Goal: Task Accomplishment & Management: Use online tool/utility

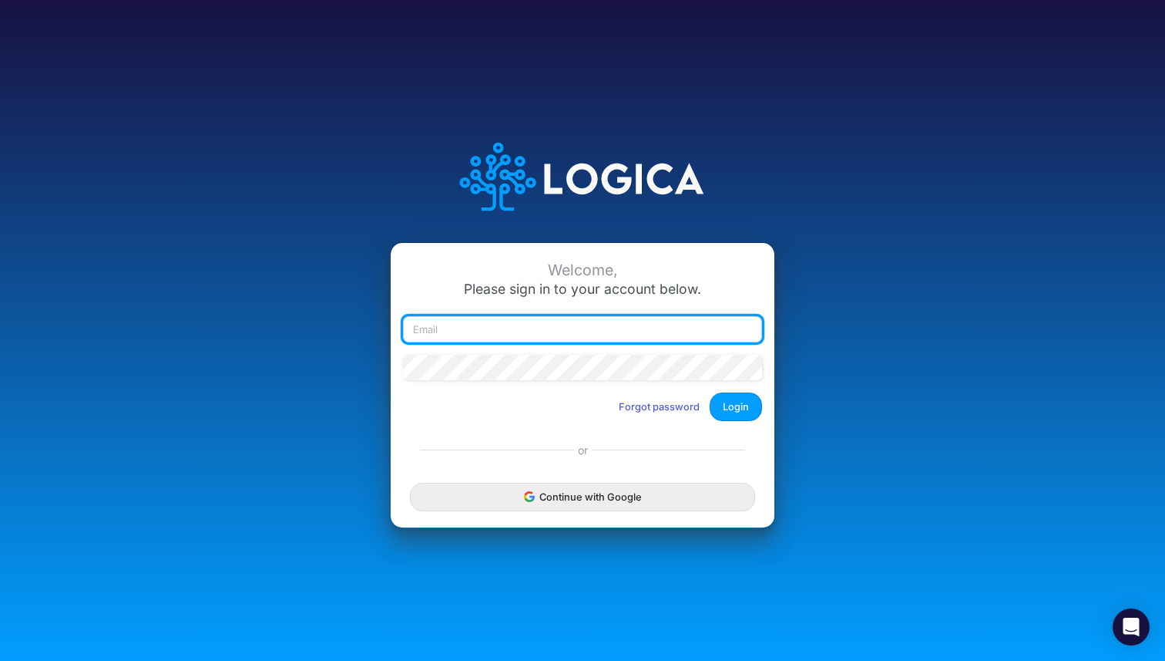
click at [561, 323] on input "email" at bounding box center [582, 329] width 359 height 26
type input "romy@askannie.fun"
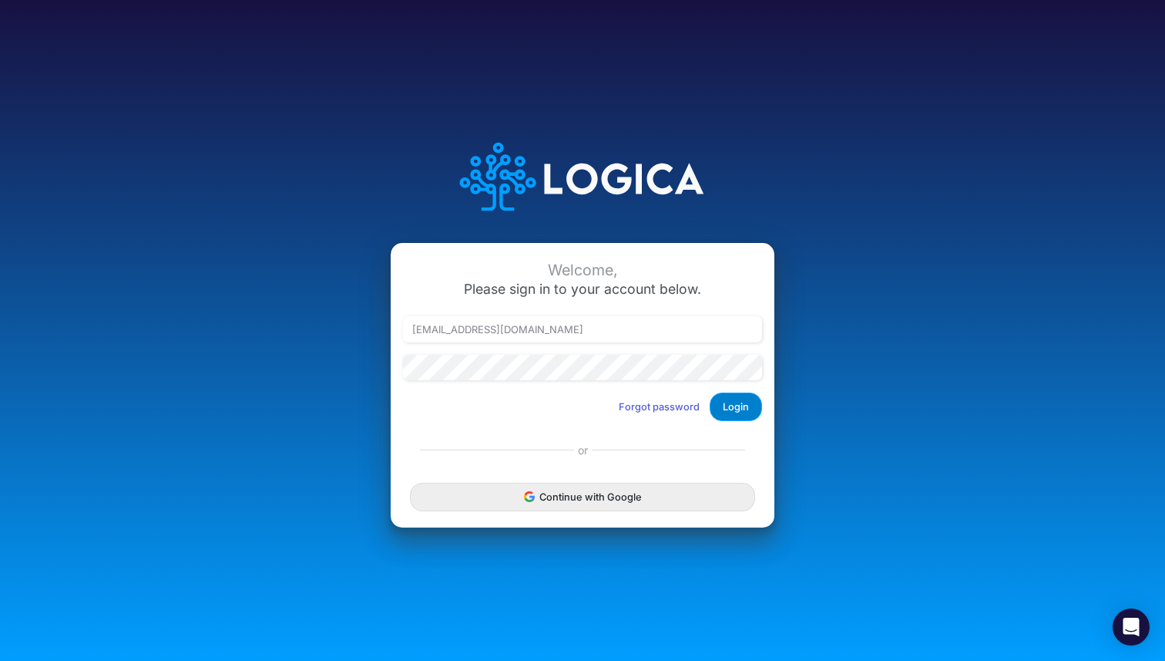
click at [729, 399] on button "Login" at bounding box center [736, 406] width 52 height 29
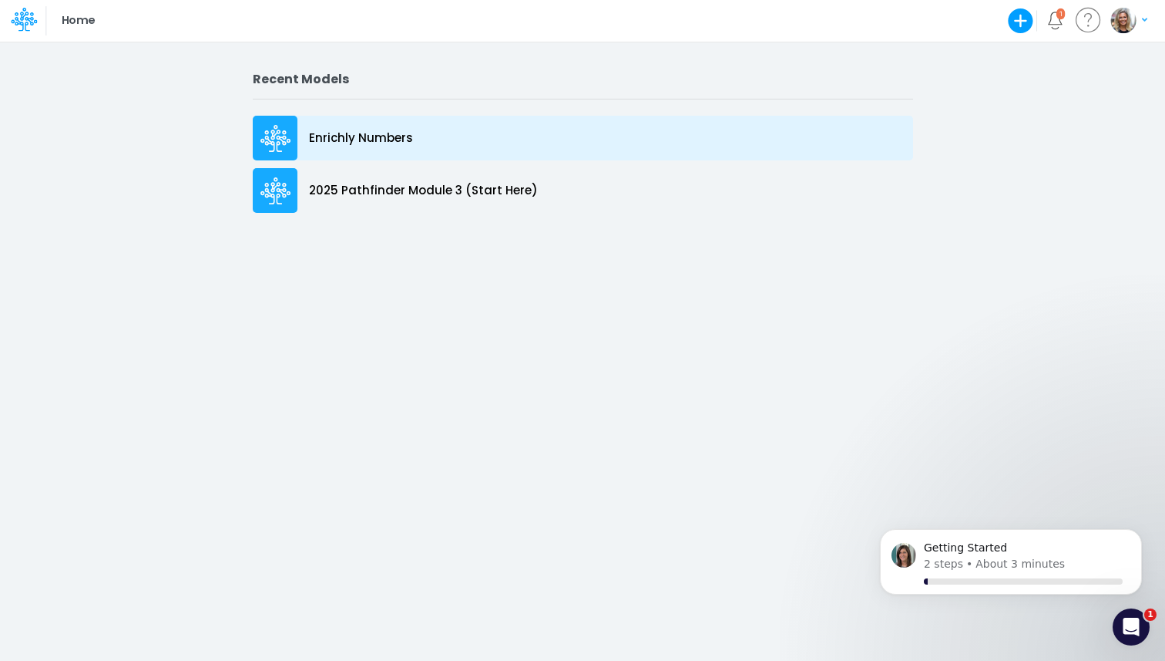
click at [344, 140] on p "Enrichly Numbers" at bounding box center [361, 138] width 104 height 18
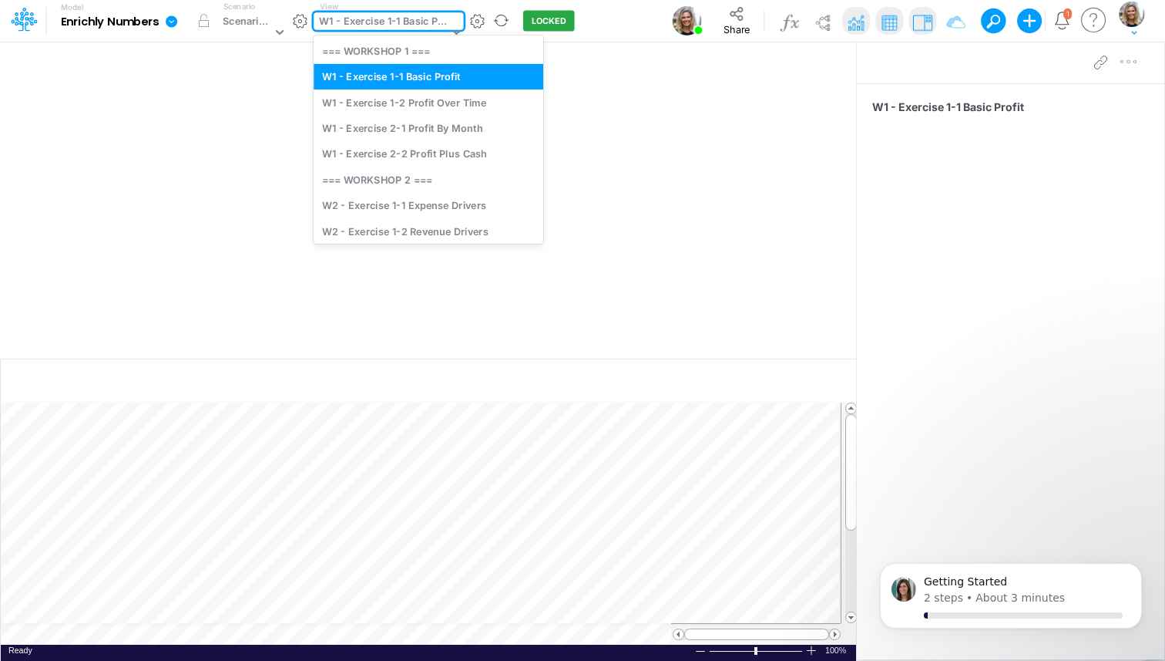
click at [415, 17] on div "W1 - Exercise 1-1 Basic Profit" at bounding box center [383, 23] width 129 height 18
click at [432, 133] on div "W1 - Exercise 2-1 Profit By Month" at bounding box center [429, 127] width 230 height 25
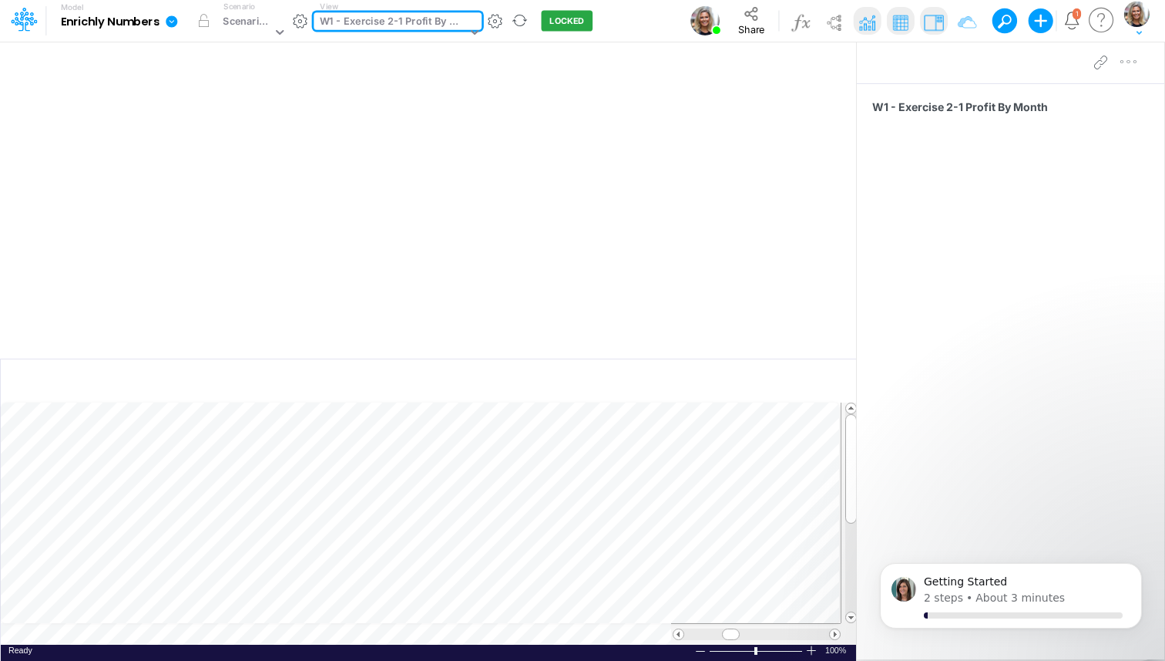
click at [865, 22] on img at bounding box center [868, 22] width 25 height 25
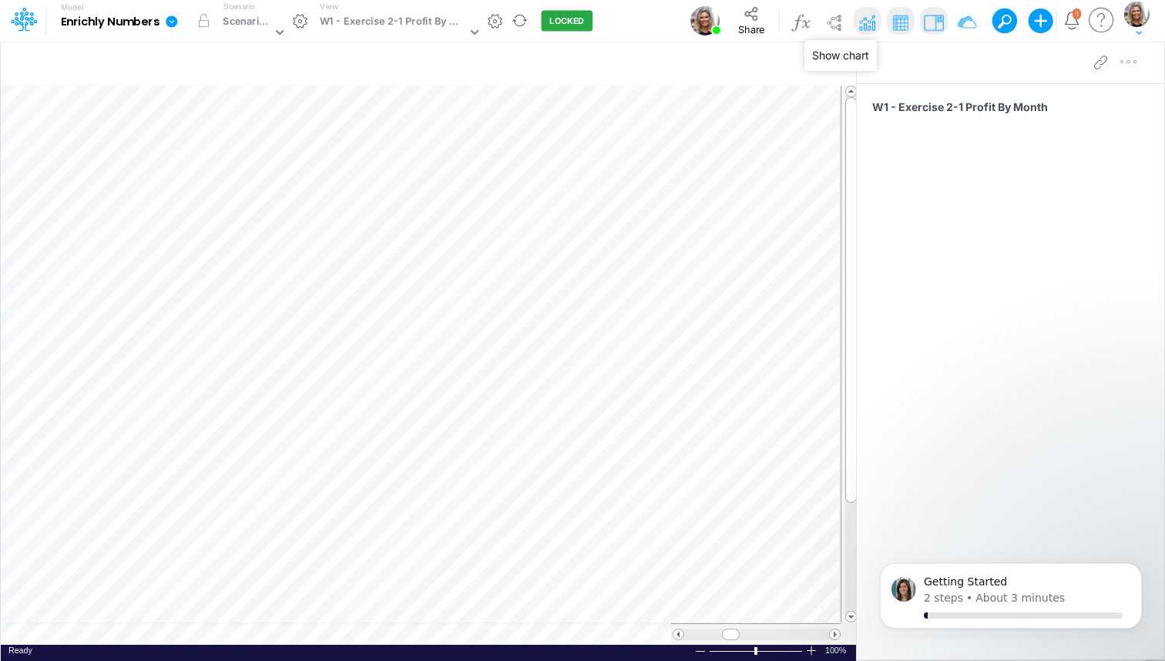
click at [865, 22] on img at bounding box center [868, 22] width 25 height 25
click at [906, 28] on img at bounding box center [901, 22] width 25 height 25
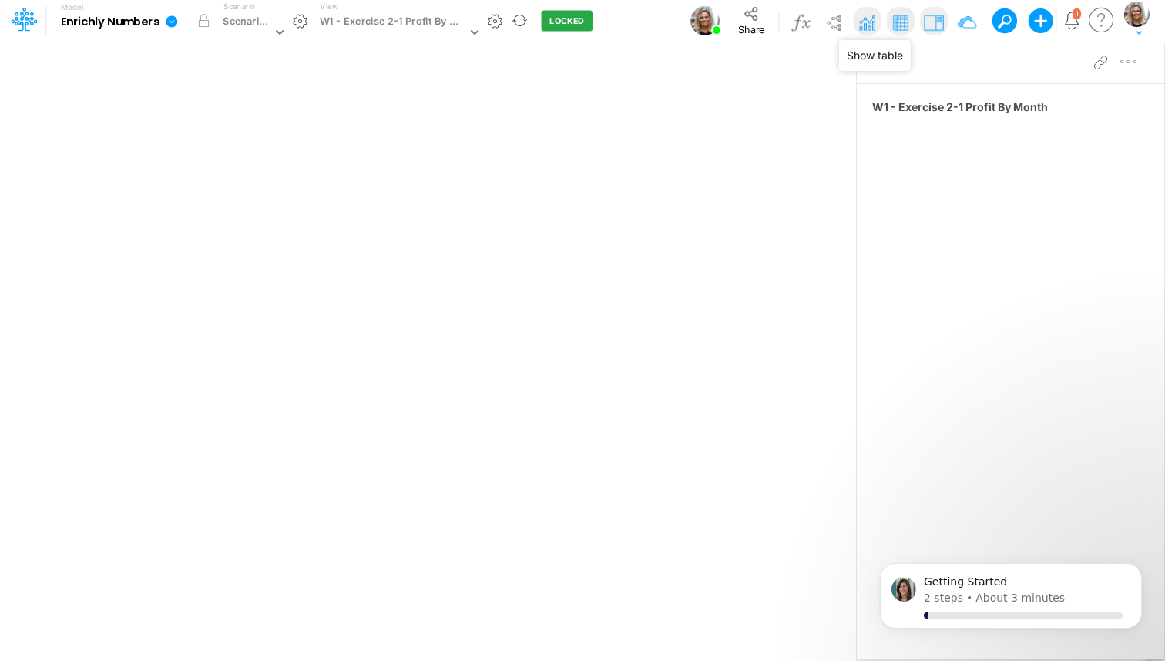
click at [906, 28] on img at bounding box center [901, 22] width 25 height 25
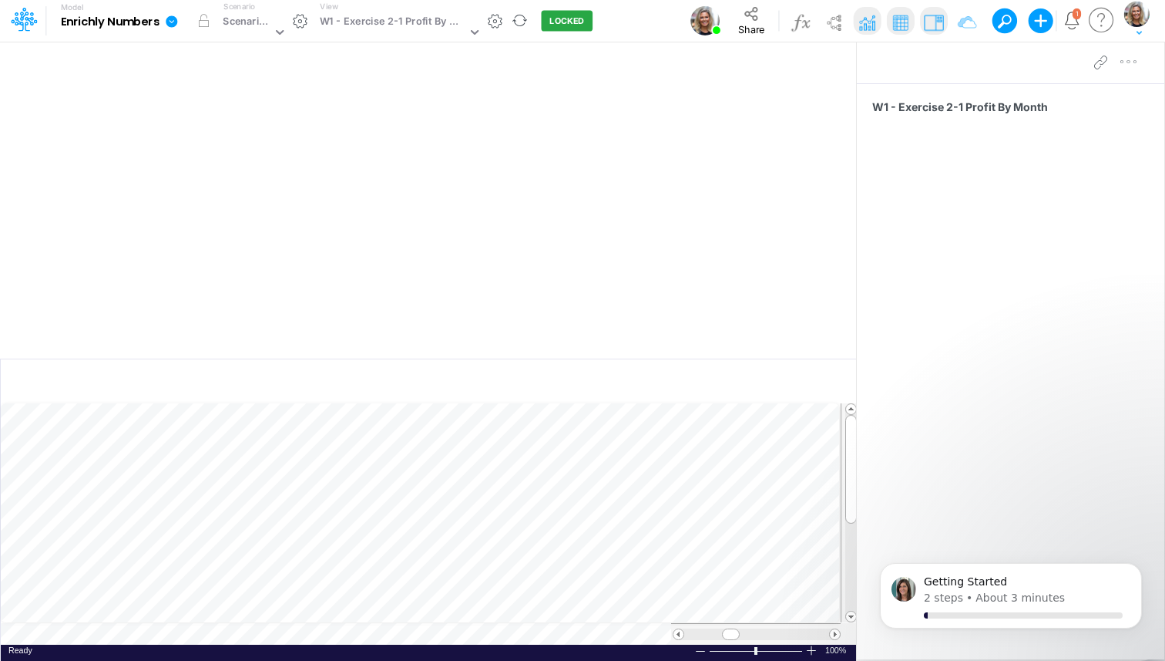
click at [877, 23] on img at bounding box center [868, 22] width 25 height 25
click at [207, 627] on table at bounding box center [429, 365] width 857 height 560
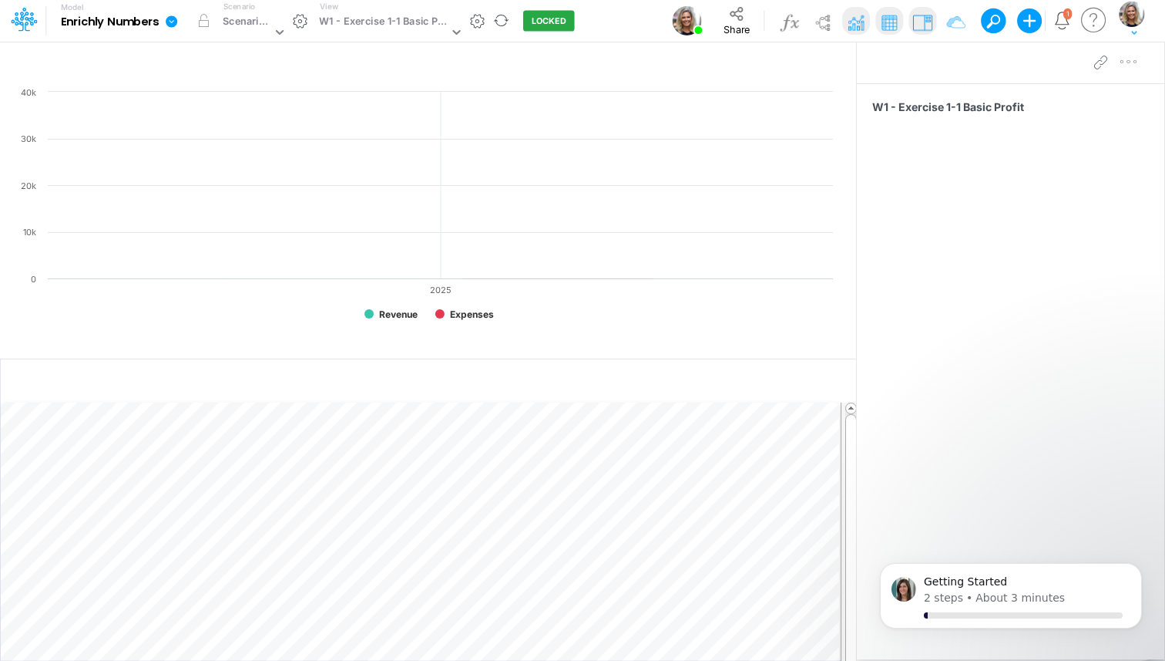
scroll to position [7, 0]
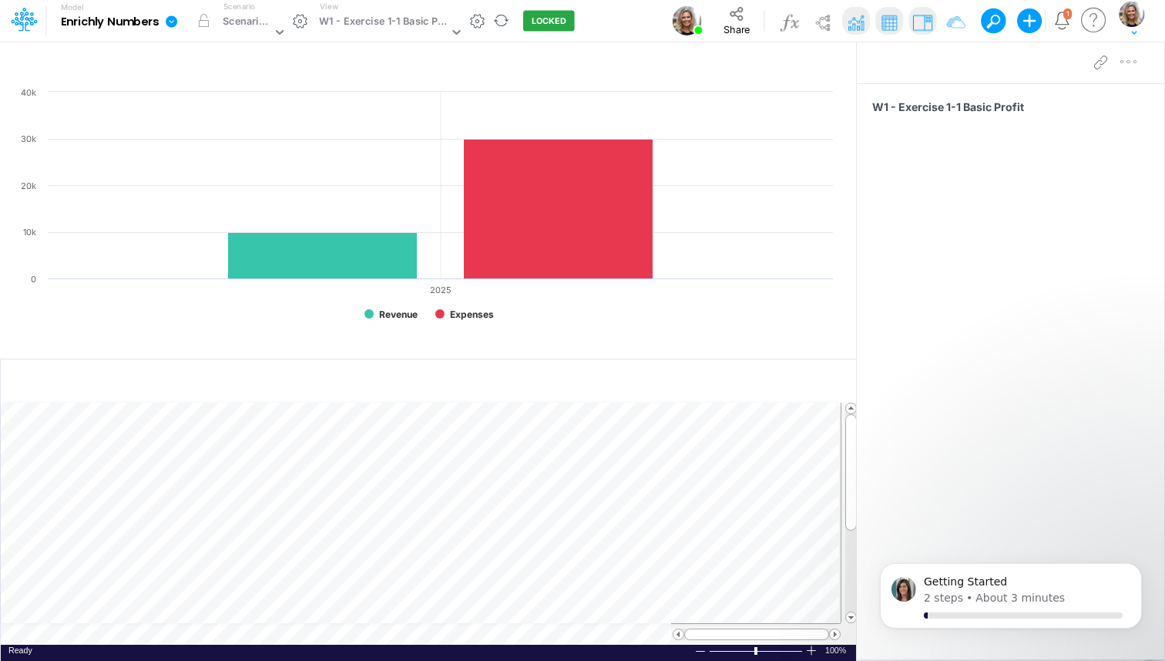
click at [861, 25] on img at bounding box center [856, 22] width 25 height 25
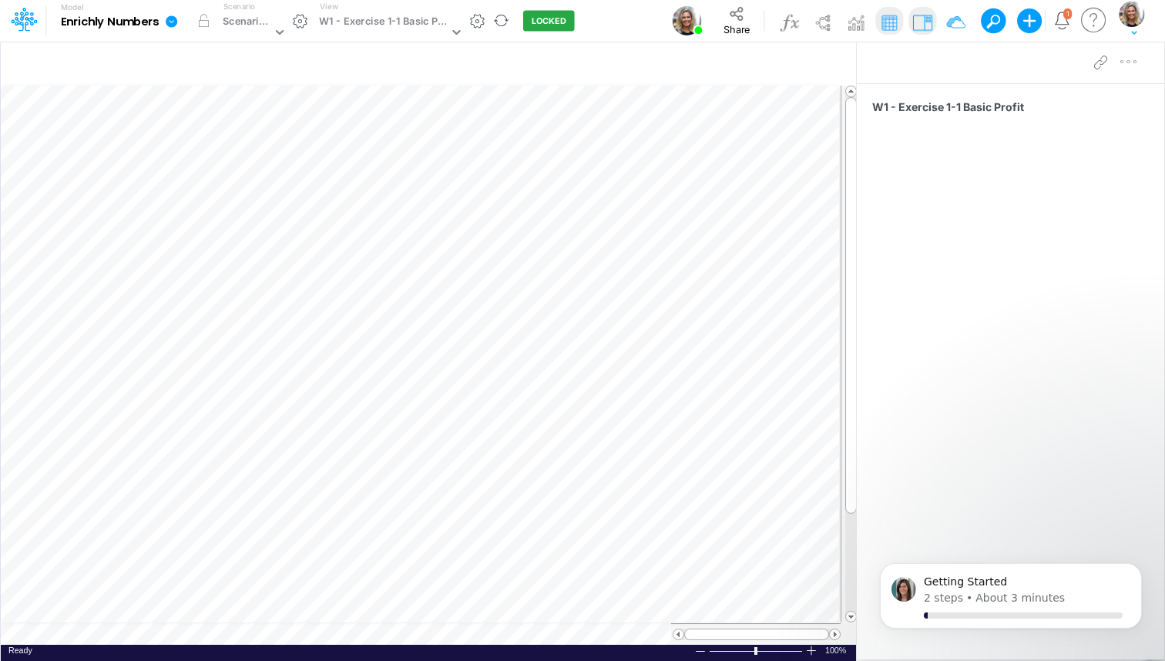
click at [346, 639] on table at bounding box center [429, 365] width 857 height 560
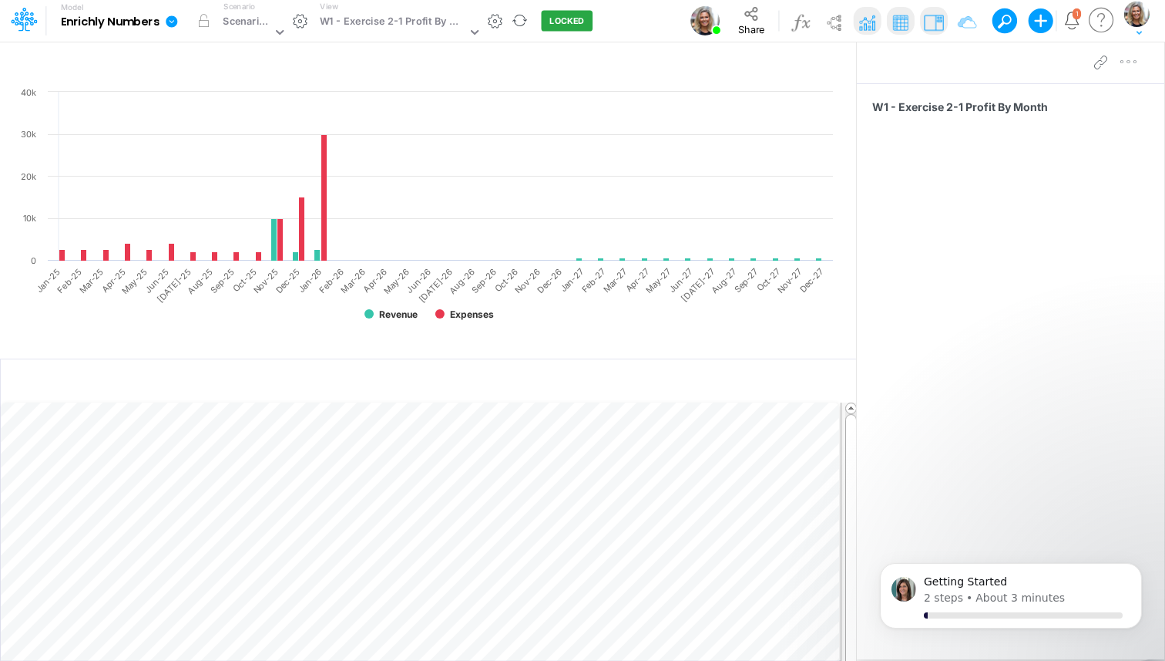
scroll to position [7, 0]
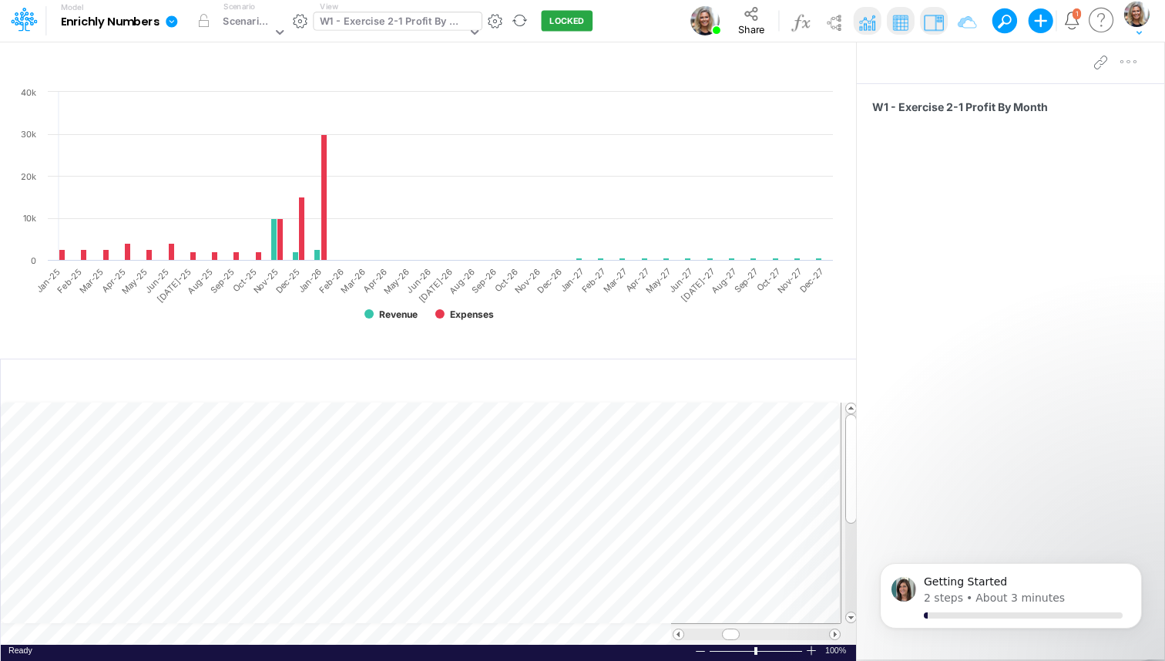
click at [448, 30] on div "W1 - Exercise 2-1 Profit By Month" at bounding box center [398, 21] width 168 height 18
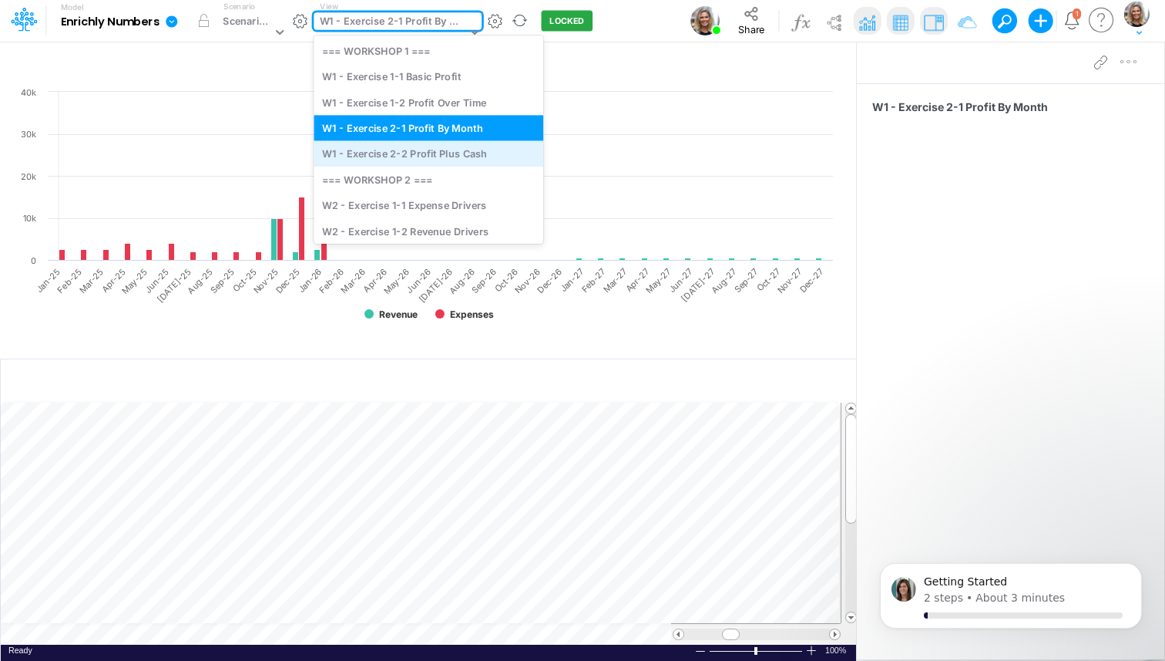
click at [445, 156] on div "W1 - Exercise 2-2 Profit Plus Cash" at bounding box center [429, 153] width 230 height 25
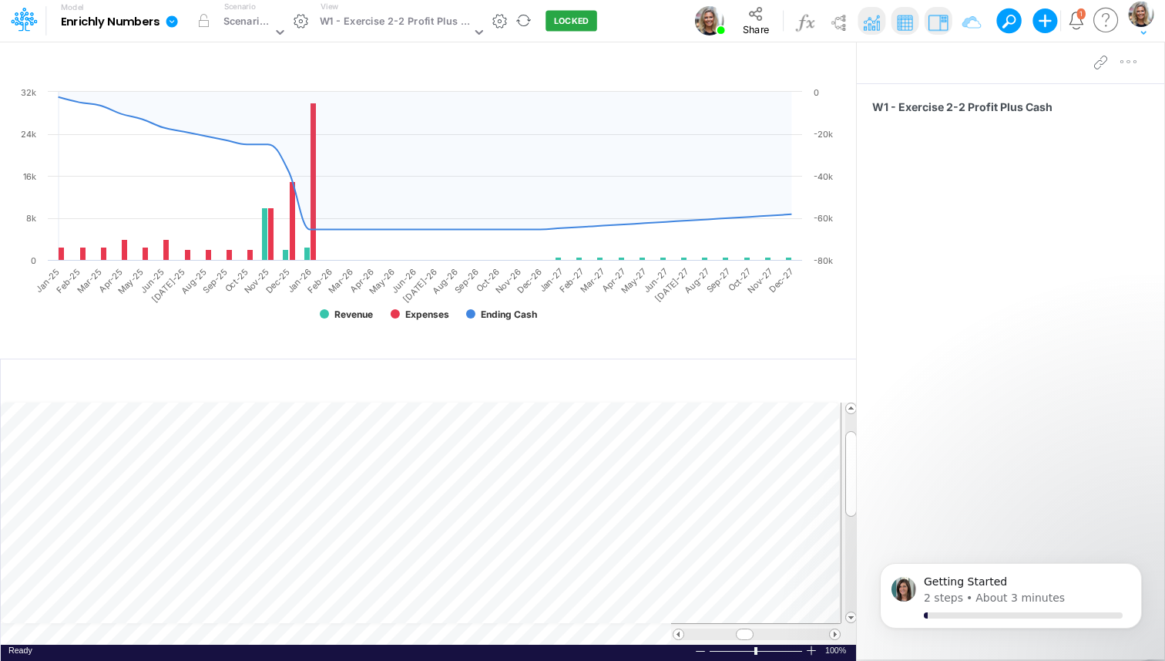
scroll to position [7, 1]
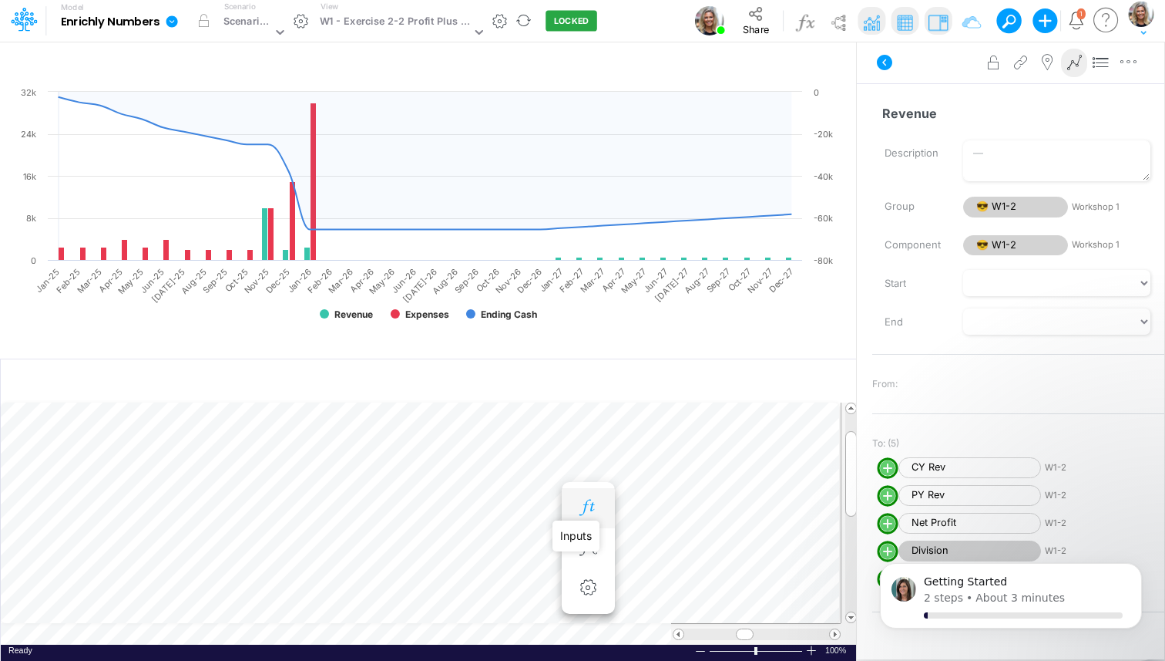
click at [590, 504] on icon "button" at bounding box center [588, 507] width 23 height 16
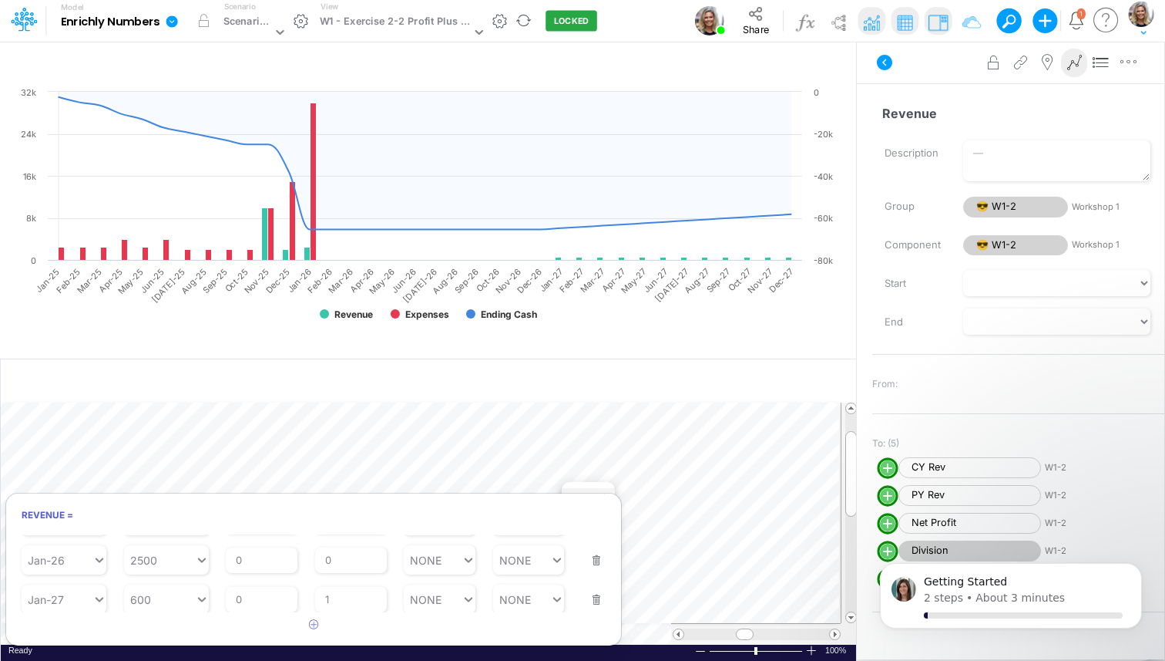
scroll to position [368, 0]
click at [254, 558] on input "0" at bounding box center [262, 557] width 72 height 26
type input "25"
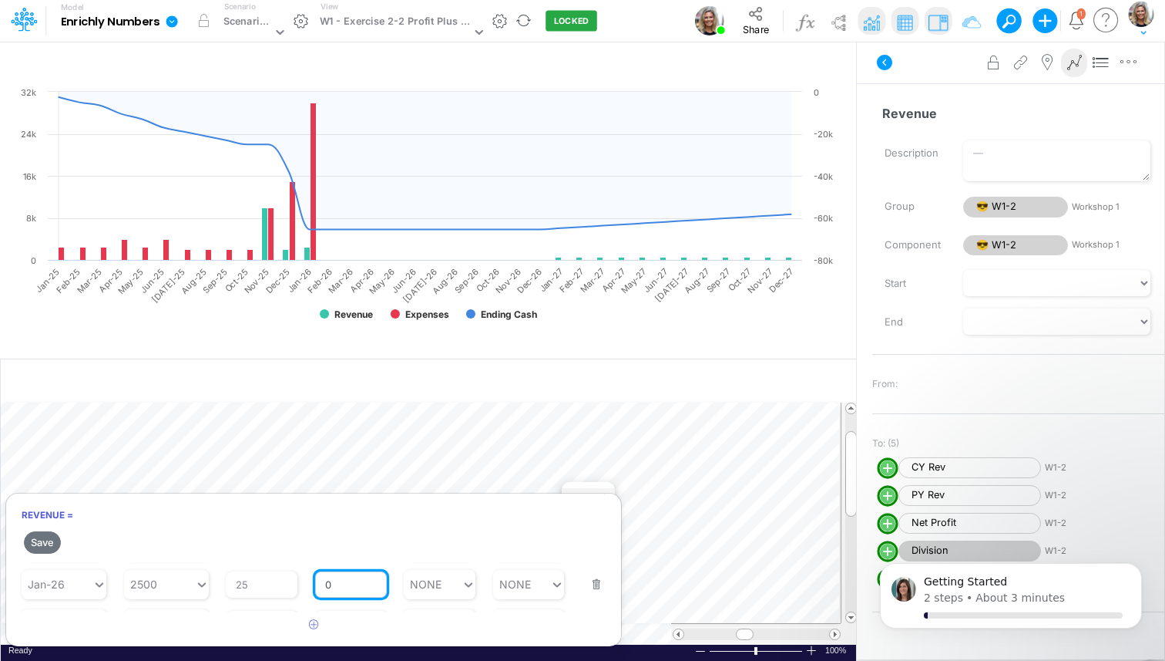
click at [355, 557] on div "Save Starting Period Jan-23 Starting Value 0 % Growth Rate 0 Repeats Every 1 Mi…" at bounding box center [313, 582] width 615 height 109
type input "1"
click at [52, 536] on button "Save" at bounding box center [42, 542] width 37 height 22
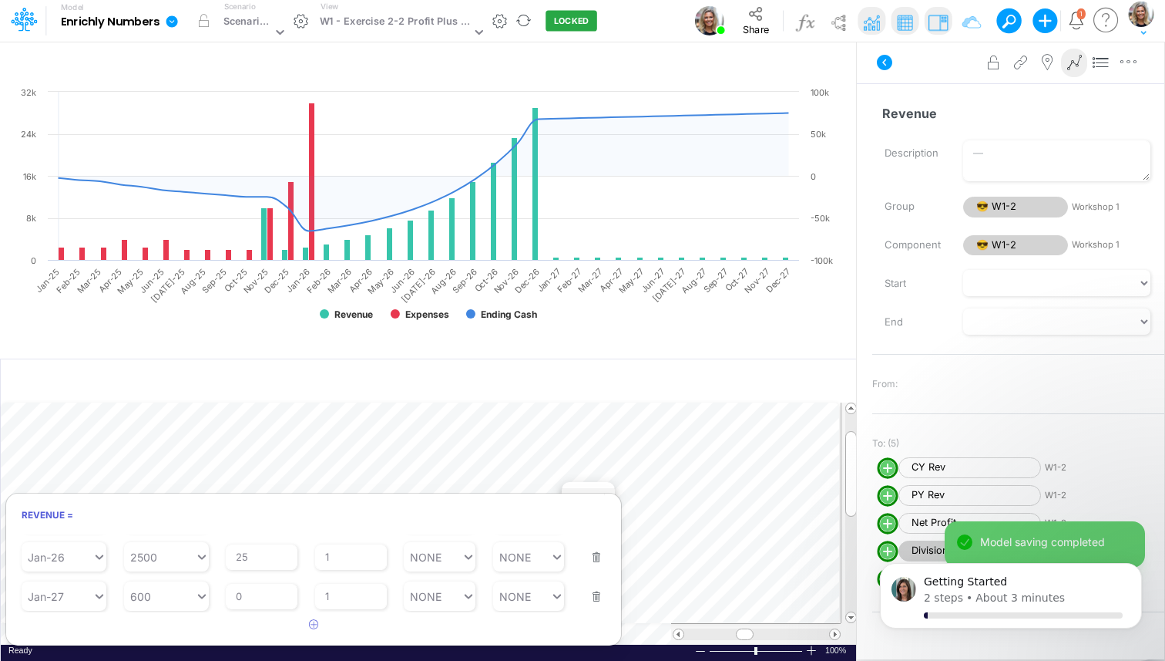
scroll to position [7, 1]
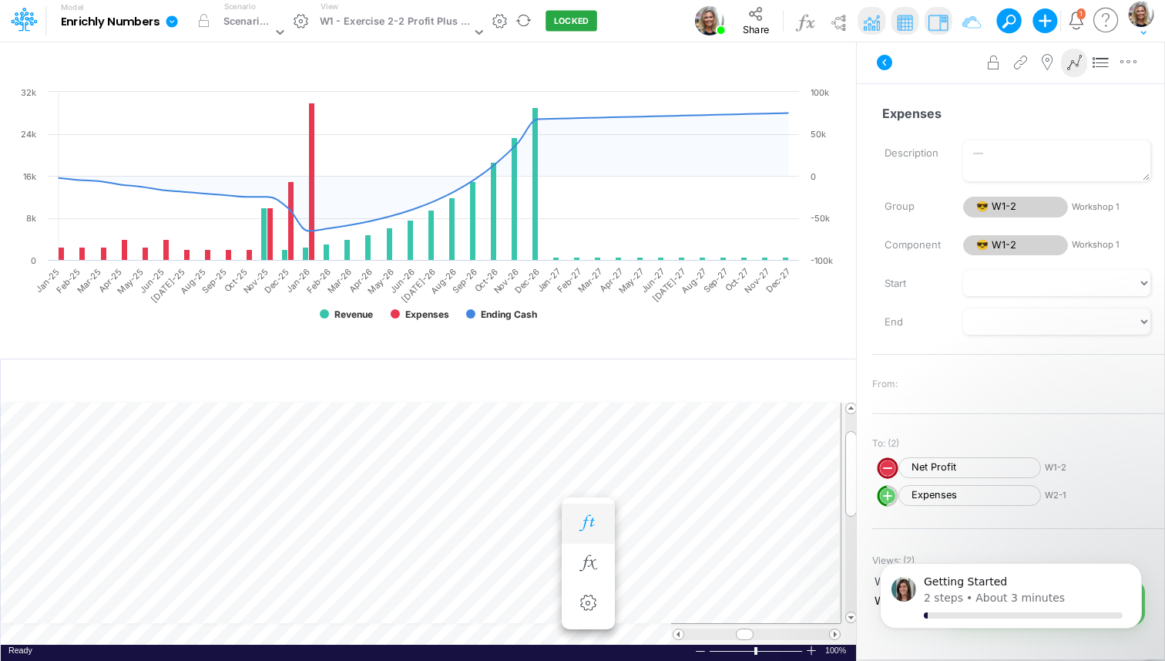
click at [600, 524] on icon "button" at bounding box center [588, 523] width 23 height 16
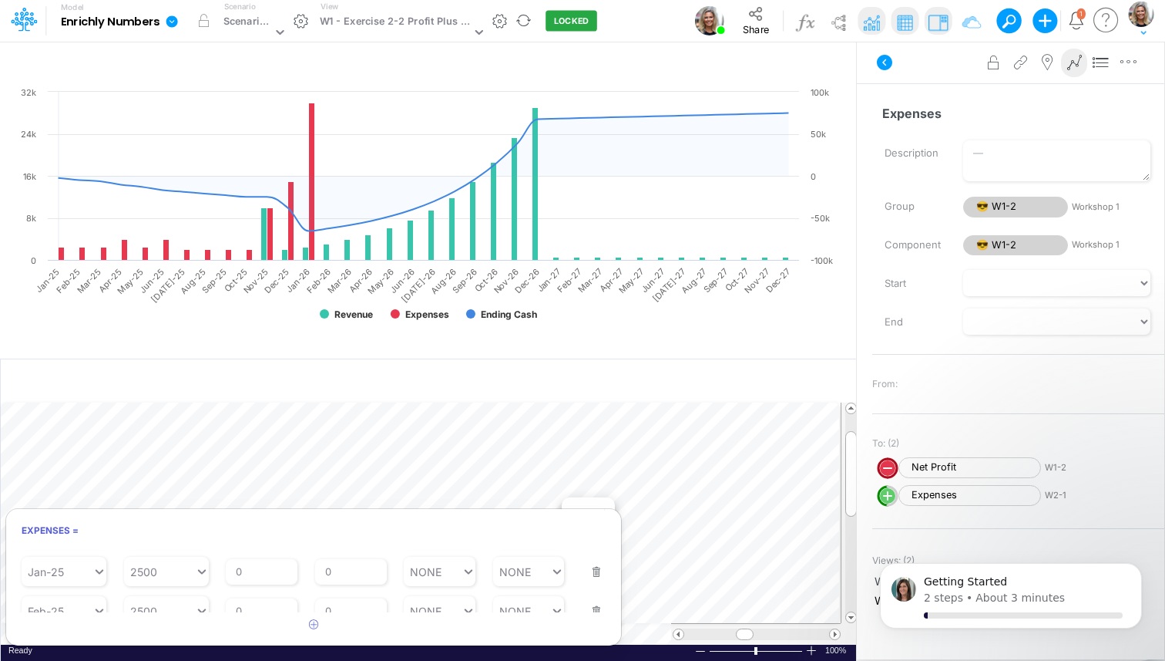
scroll to position [59, 0]
click at [252, 567] on input "0" at bounding box center [262, 566] width 72 height 26
type input "11"
click at [350, 567] on div "Starting Period Jan-23 Starting Value 0 % Growth Rate 0 Repeats Every 1 Min Val…" at bounding box center [313, 594] width 615 height 88
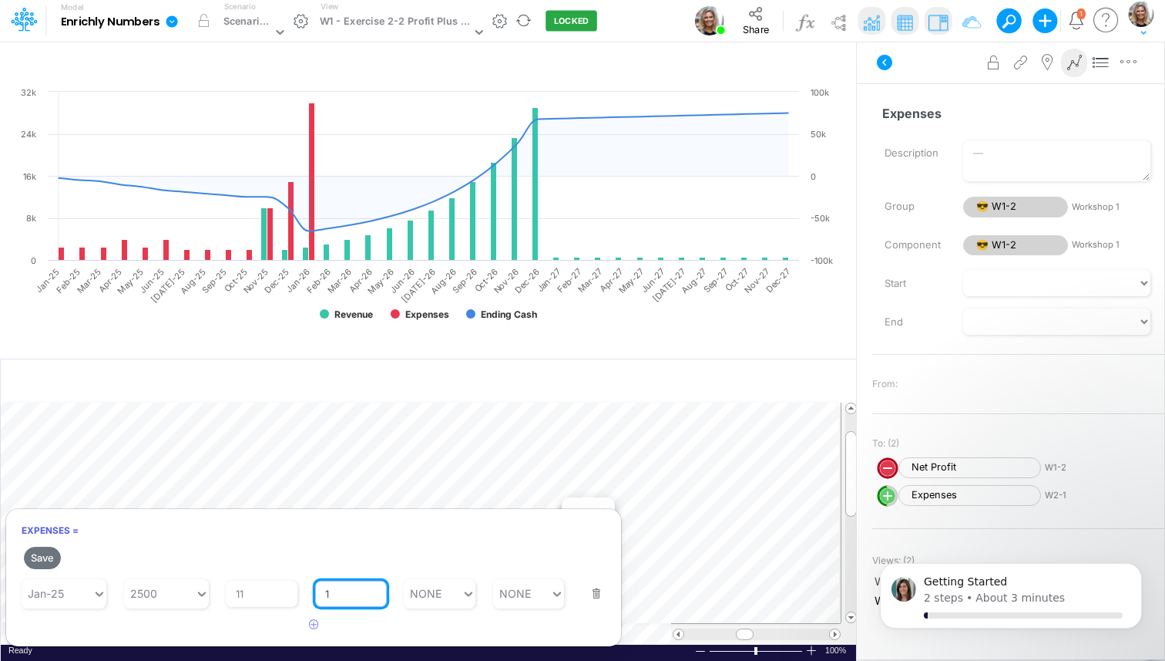
type input "1"
click at [417, 547] on h2 "Save" at bounding box center [313, 557] width 615 height 28
click at [41, 554] on button "Save" at bounding box center [42, 558] width 37 height 22
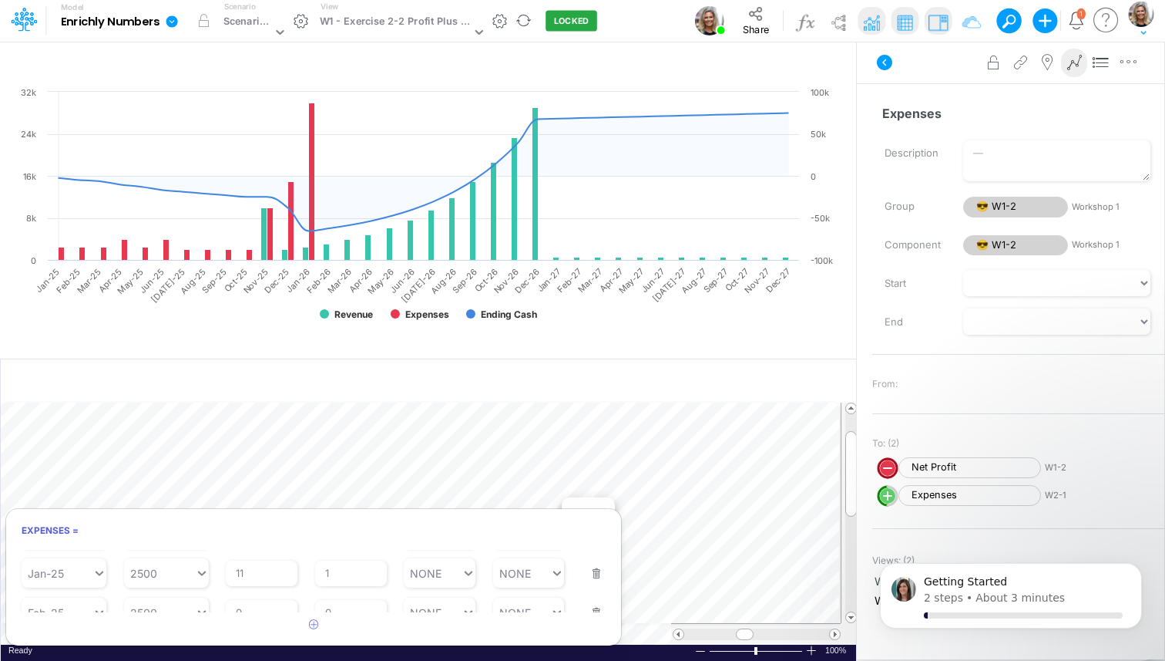
scroll to position [44, 0]
click at [341, 583] on input "1" at bounding box center [351, 582] width 72 height 26
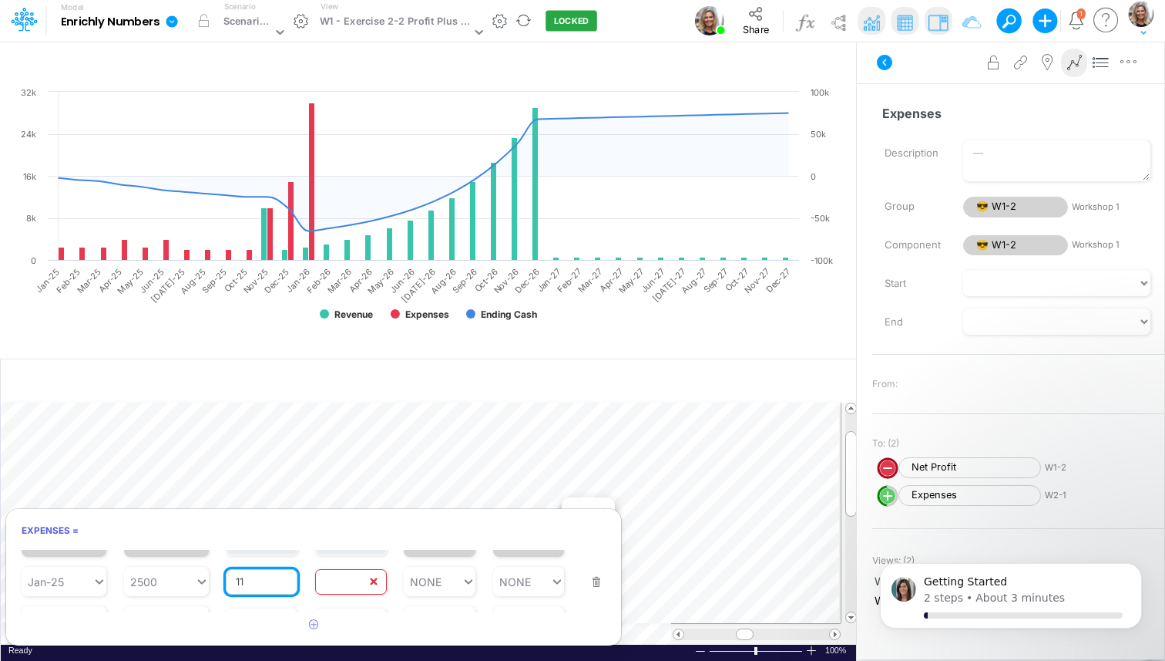
type input "1"
click at [270, 580] on input "11" at bounding box center [262, 582] width 72 height 26
type input "1"
click at [596, 587] on article "Starting Period Jan-23 Starting Value 0 % Growth Rate 0 Repeats Every 1 Min Val…" at bounding box center [313, 581] width 615 height 62
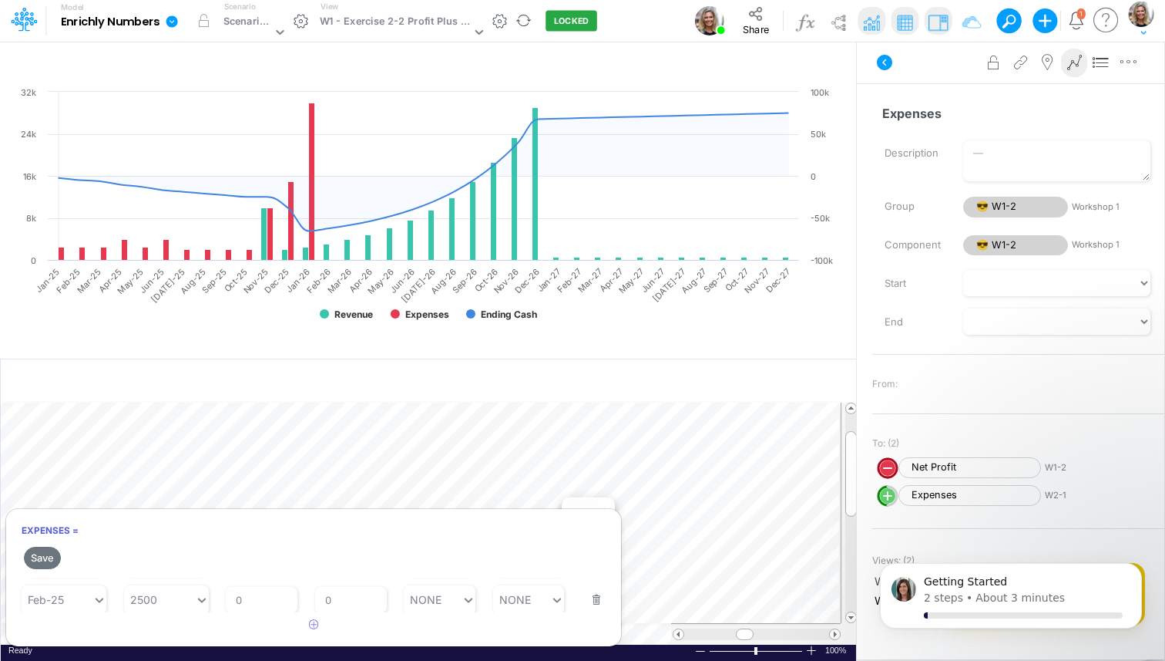
scroll to position [94, 0]
click at [590, 598] on button "button" at bounding box center [592, 588] width 20 height 42
click at [32, 555] on button "Save" at bounding box center [42, 558] width 37 height 22
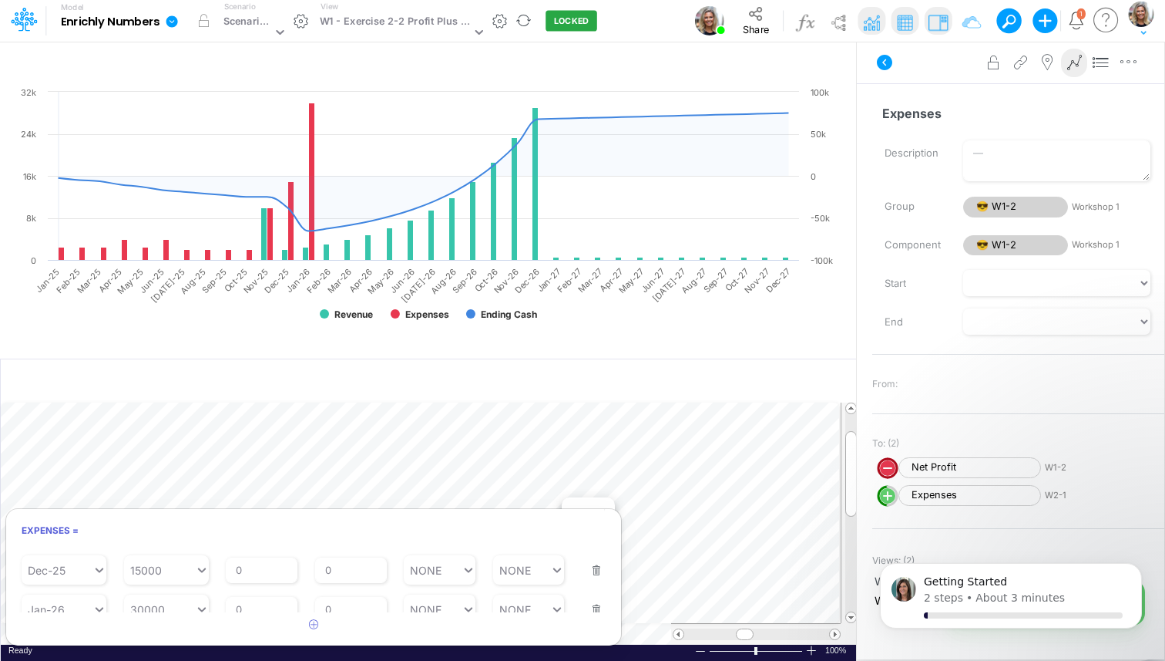
scroll to position [462, 0]
click at [276, 600] on input "0" at bounding box center [262, 597] width 72 height 26
type input "25"
click at [337, 601] on div "Repeats Every 0" at bounding box center [351, 586] width 72 height 45
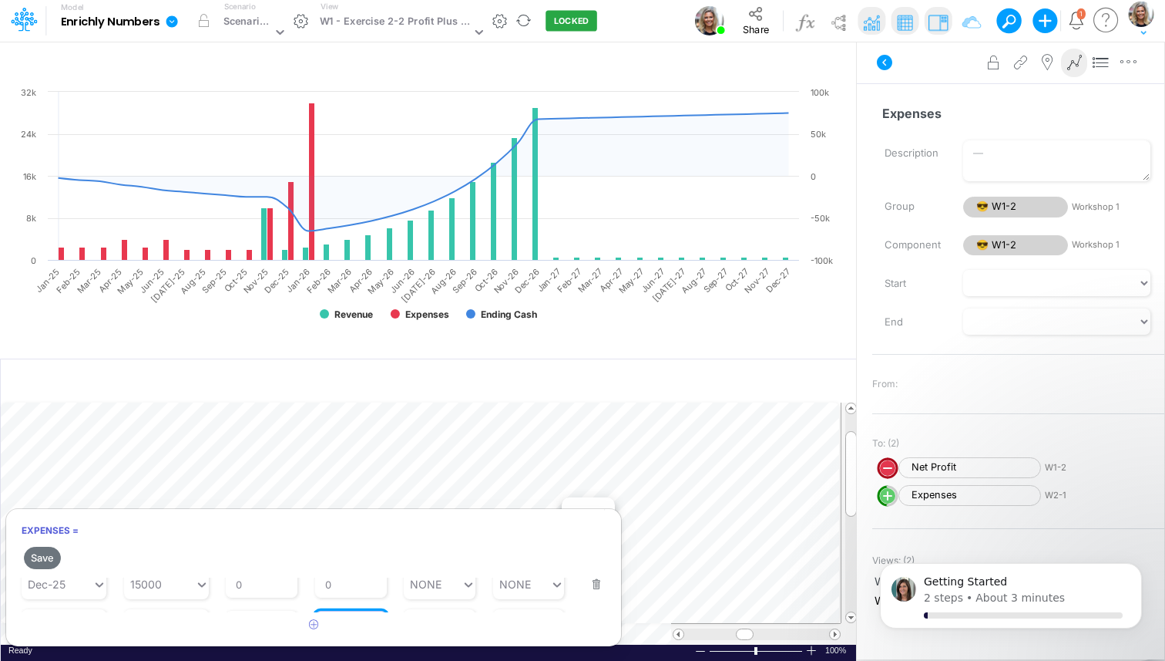
scroll to position [489, 0]
click at [350, 600] on input "0" at bounding box center [351, 597] width 72 height 26
type input "1"
click at [46, 556] on button "Save" at bounding box center [42, 558] width 37 height 22
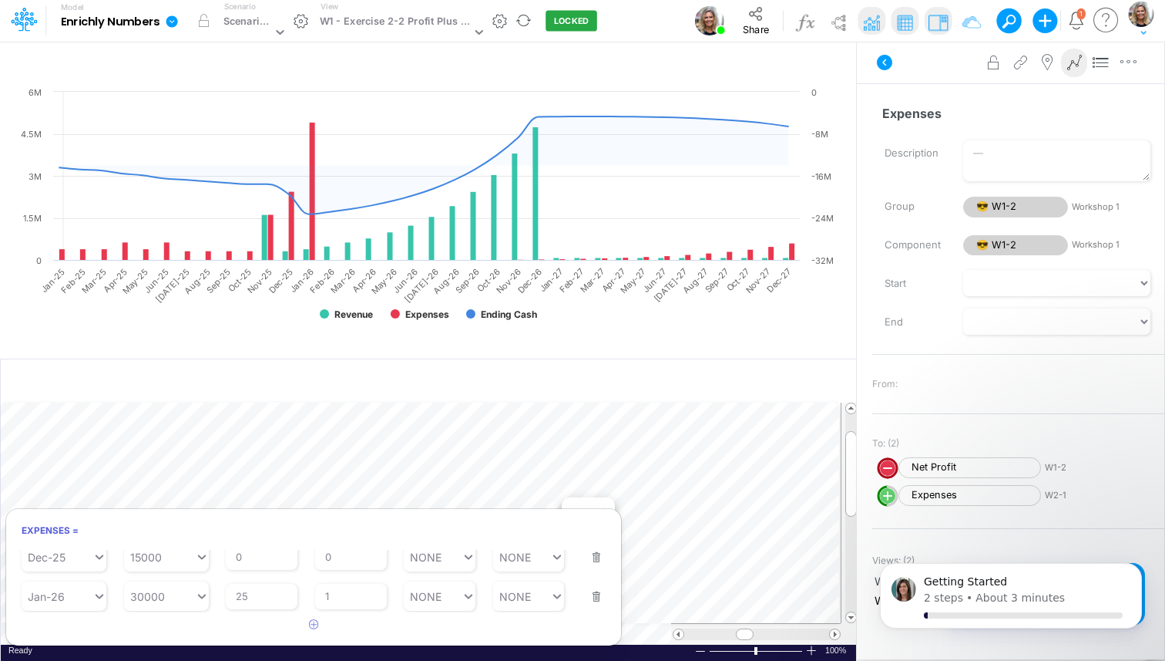
scroll to position [462, 0]
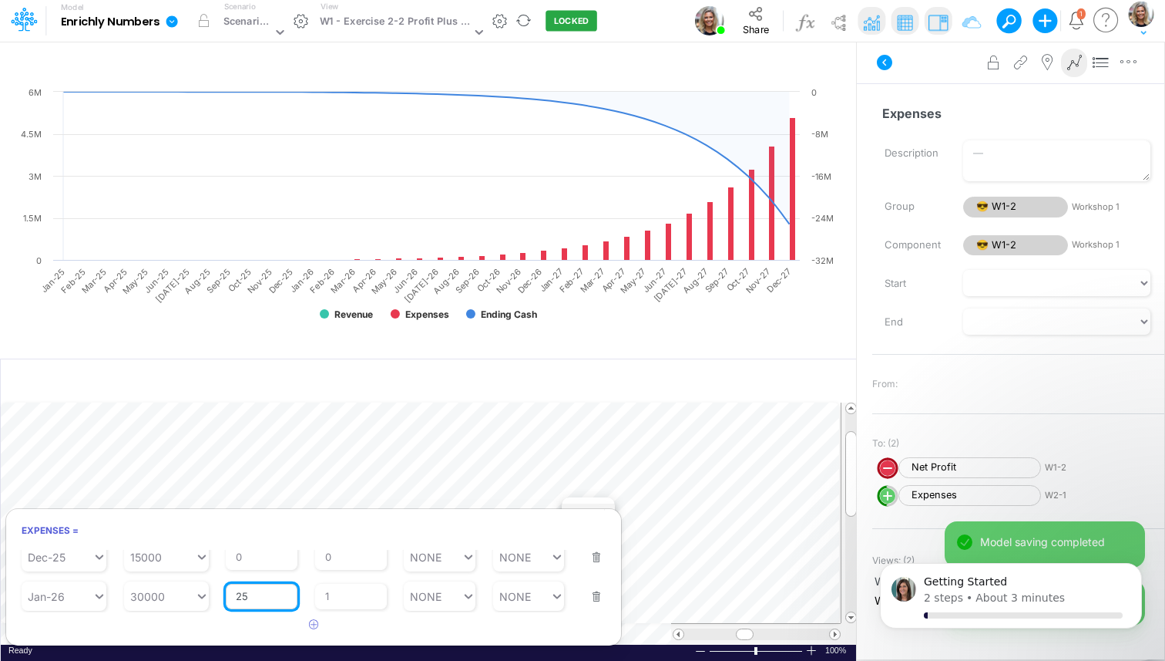
click at [255, 600] on input "25" at bounding box center [262, 597] width 72 height 26
type input "2"
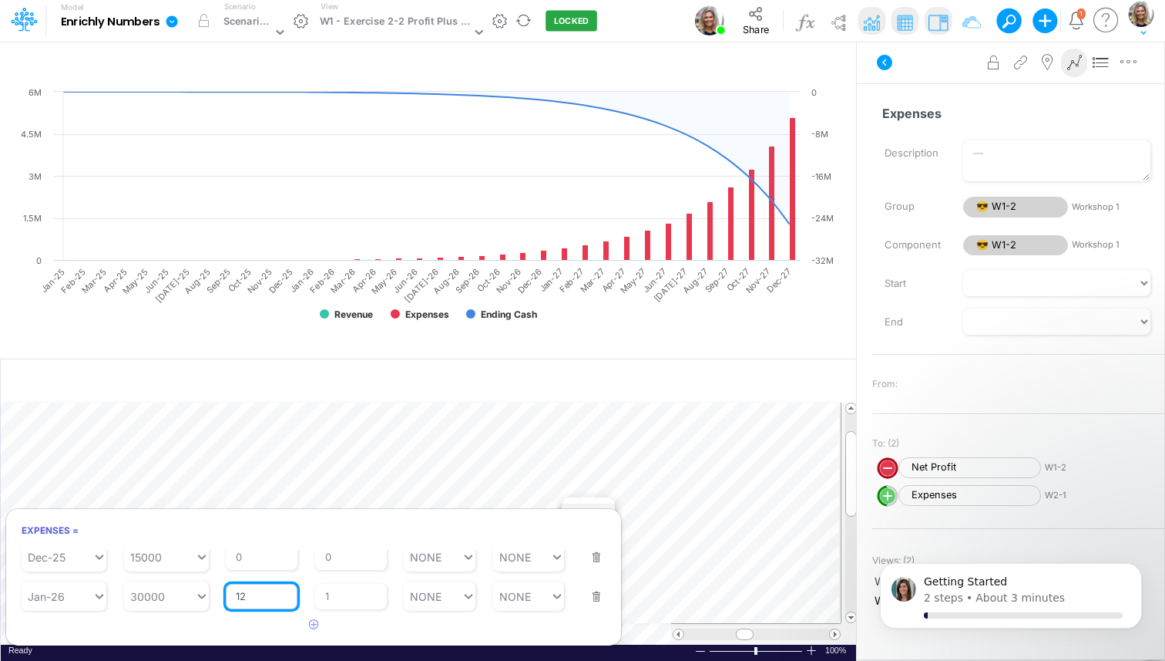
type input "12"
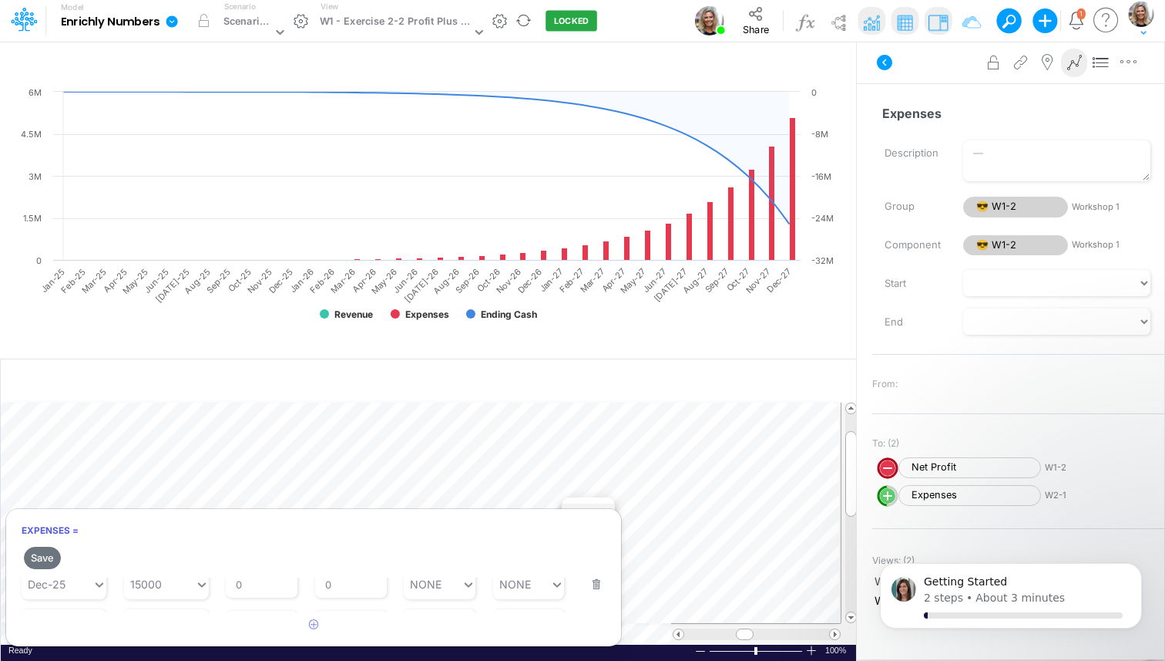
click at [224, 642] on div "Expenses = Save Starting Period Jan-23 Starting Value 0 % Growth Rate 0 Repeats…" at bounding box center [313, 577] width 617 height 139
click at [45, 557] on button "Save" at bounding box center [42, 558] width 37 height 22
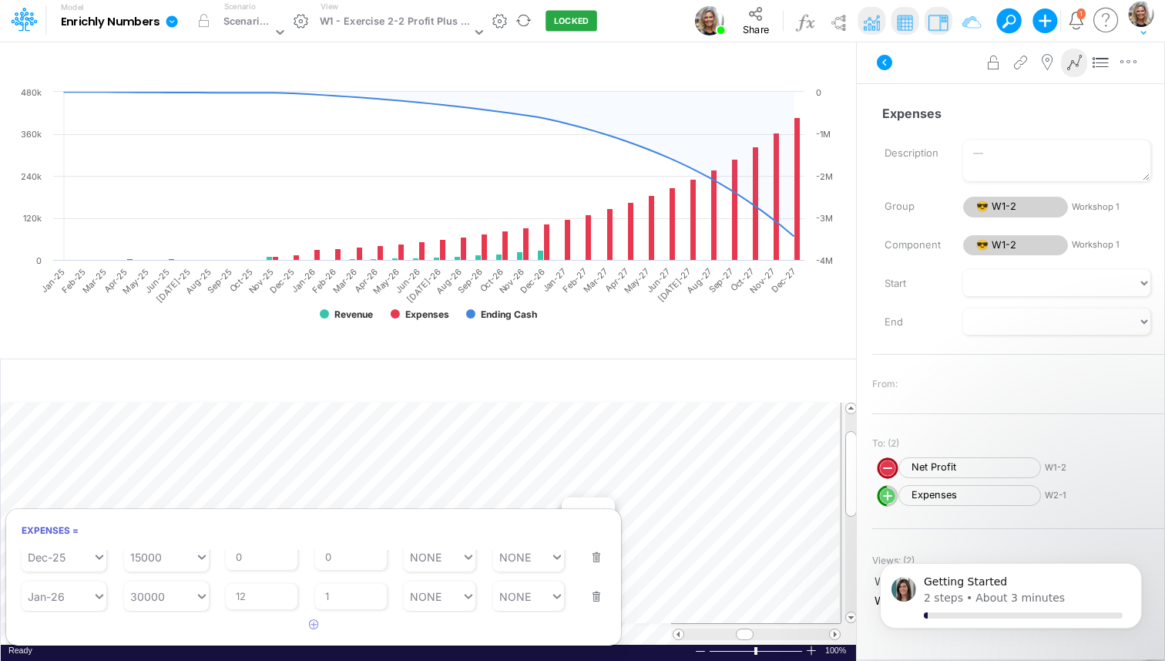
scroll to position [7, 1]
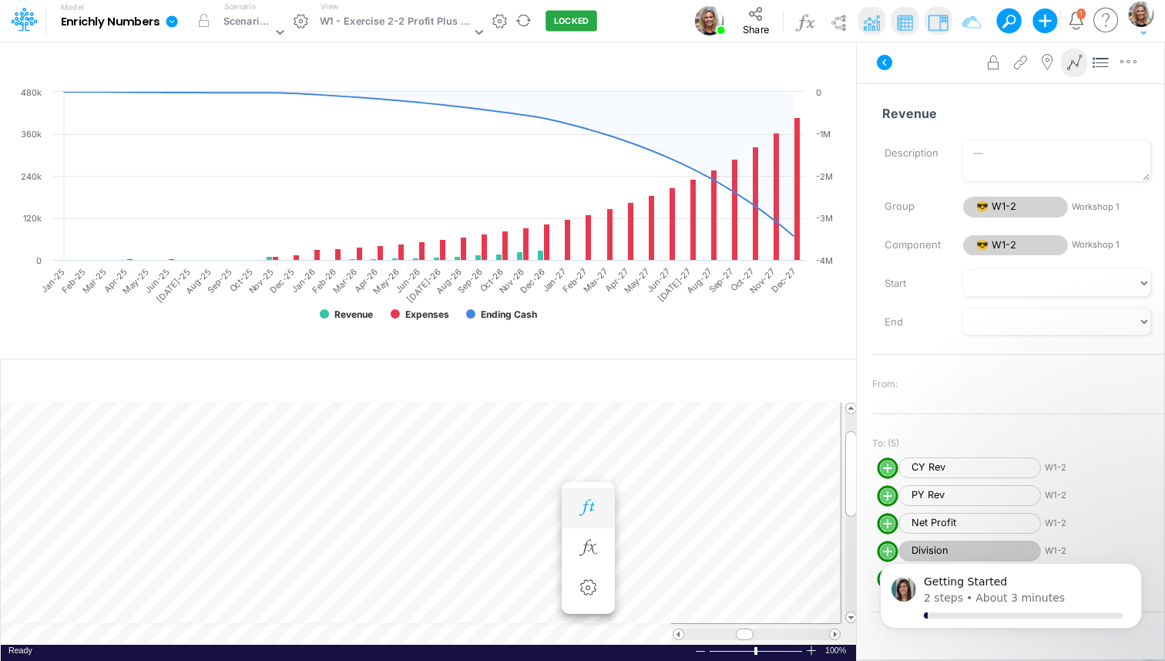
click at [591, 509] on icon "button" at bounding box center [588, 507] width 23 height 16
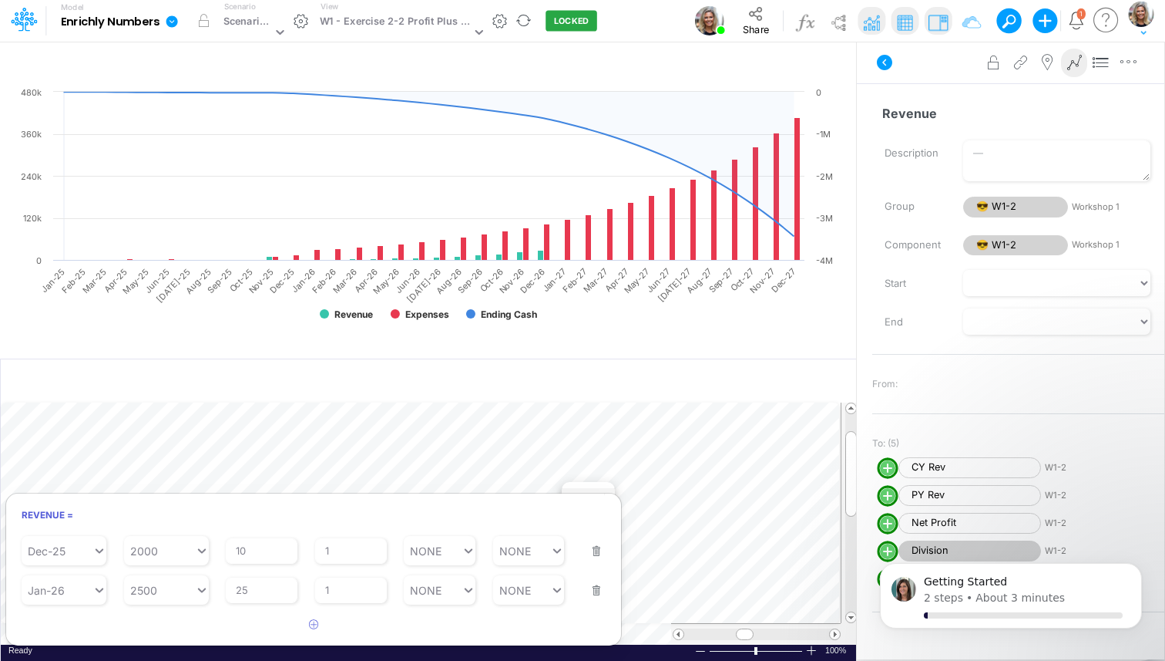
scroll to position [368, 0]
click at [264, 559] on input "25" at bounding box center [262, 557] width 72 height 26
click at [341, 560] on div "Starting Period Jan-23 Starting Value 0 % Growth Rate 0 Repeats Every 1 Min Val…" at bounding box center [313, 585] width 615 height 103
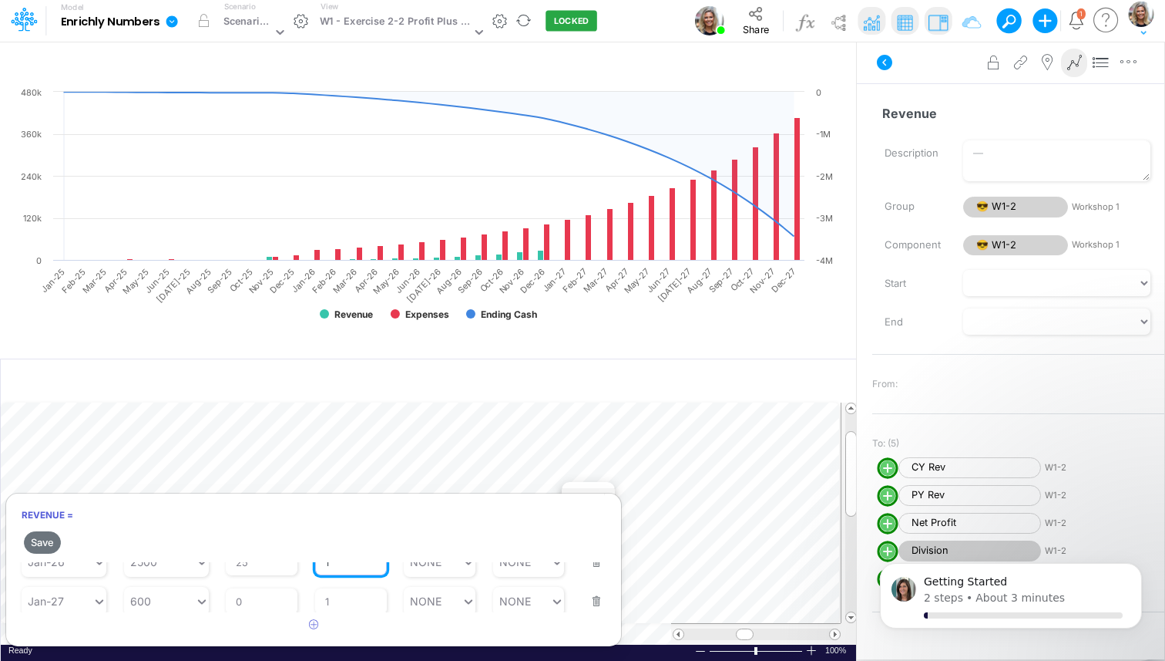
scroll to position [395, 0]
click at [254, 600] on input "0" at bounding box center [262, 597] width 72 height 26
type input "30"
click at [341, 604] on input "1" at bounding box center [351, 597] width 72 height 26
click at [41, 543] on button "Save" at bounding box center [42, 542] width 37 height 22
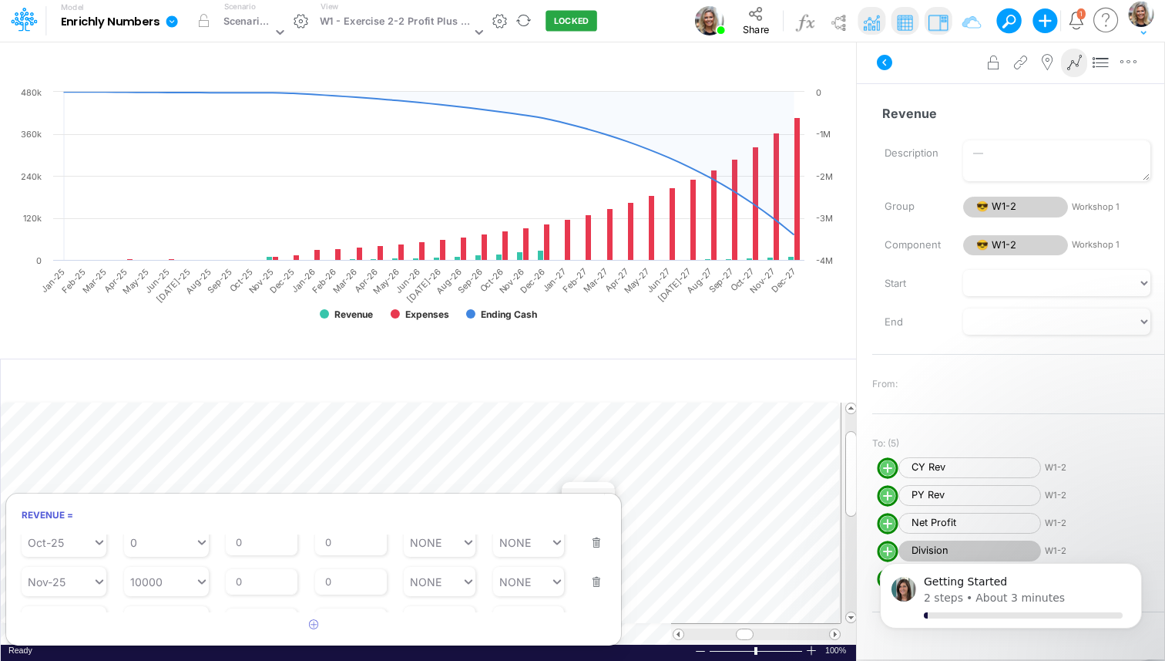
scroll to position [284, 0]
click at [587, 597] on button "button" at bounding box center [592, 591] width 20 height 42
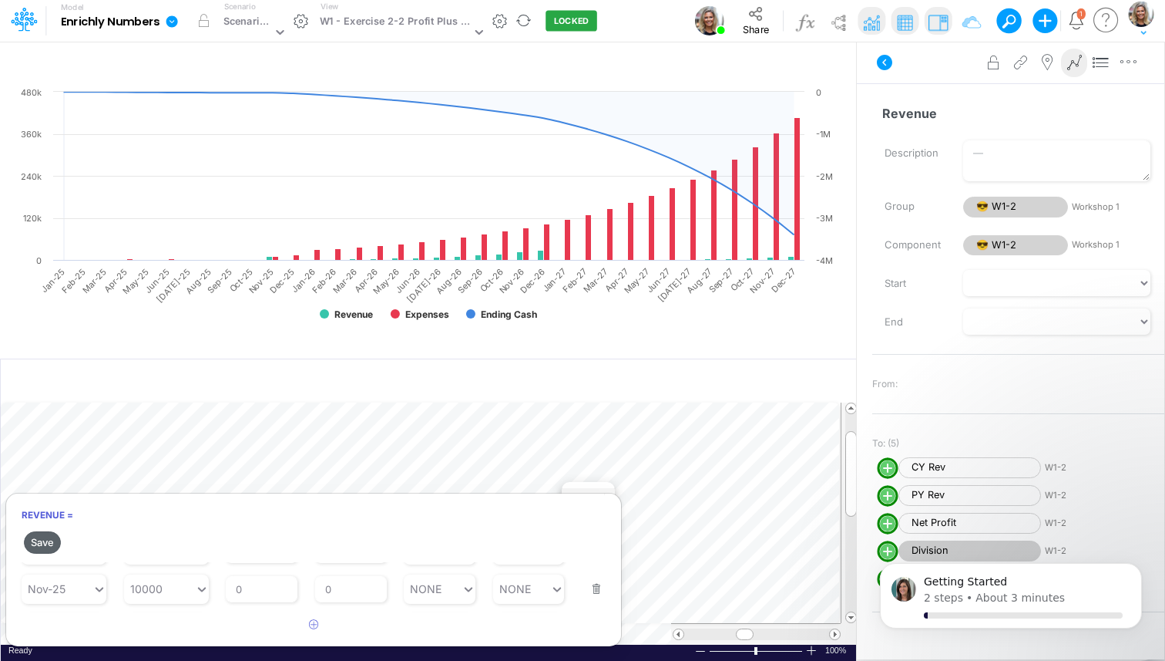
click at [32, 536] on button "Save" at bounding box center [42, 542] width 37 height 22
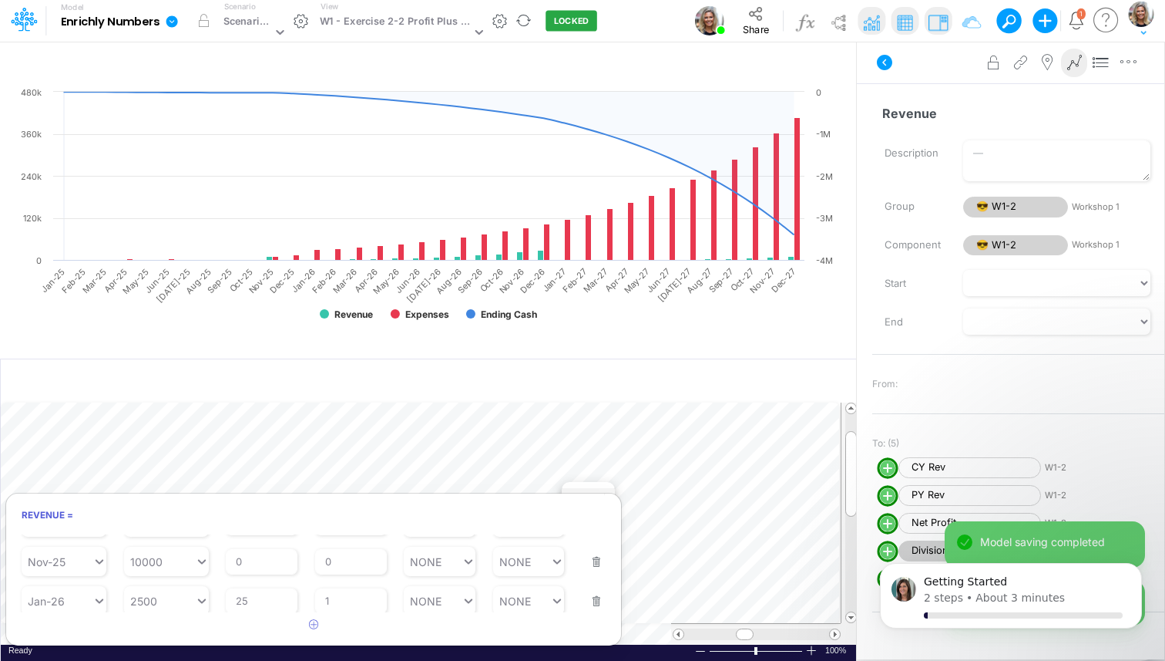
click at [591, 597] on button "button" at bounding box center [592, 591] width 20 height 42
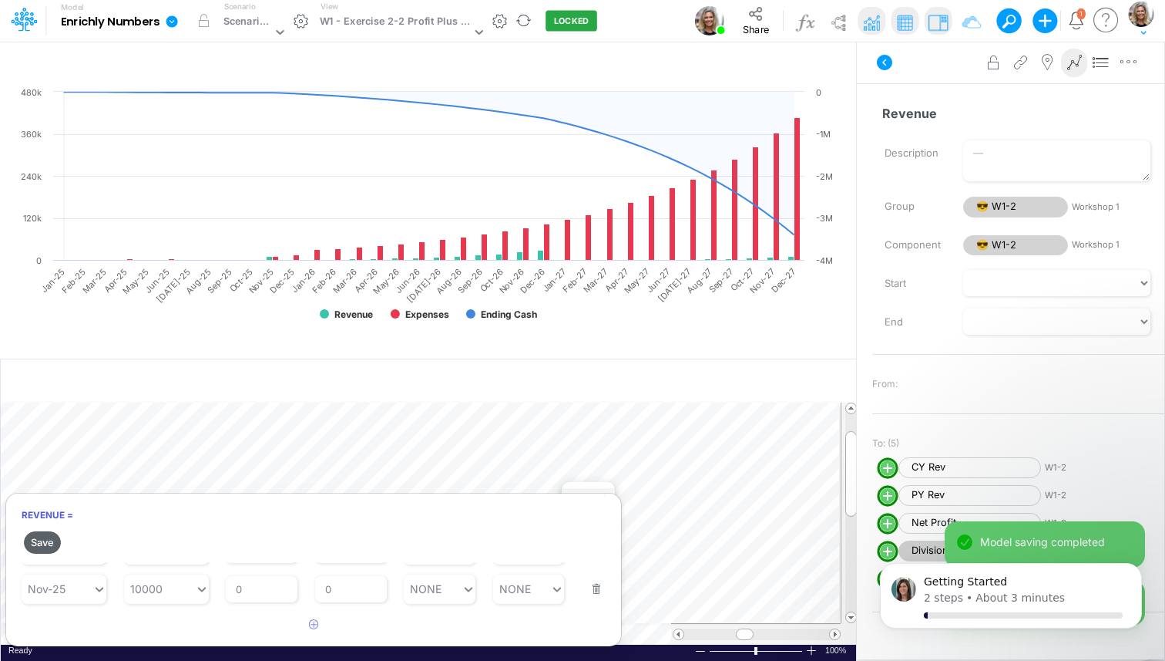
click at [45, 543] on button "Save" at bounding box center [42, 542] width 37 height 22
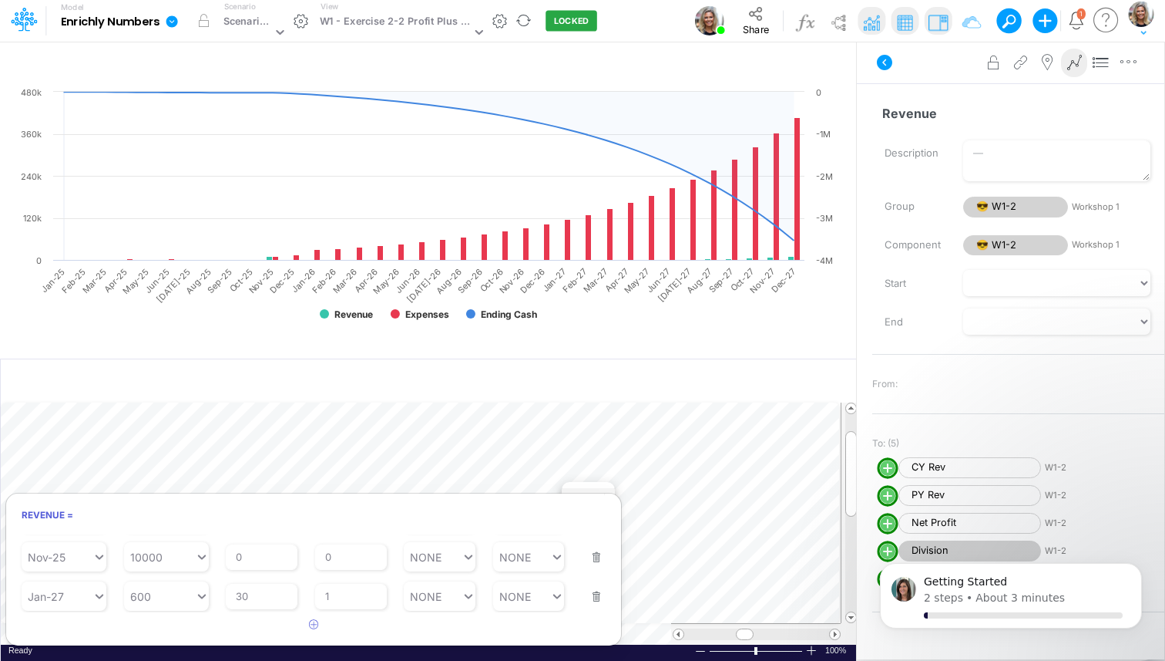
scroll to position [289, 0]
click at [247, 557] on input "0" at bounding box center [262, 557] width 72 height 26
type input "30"
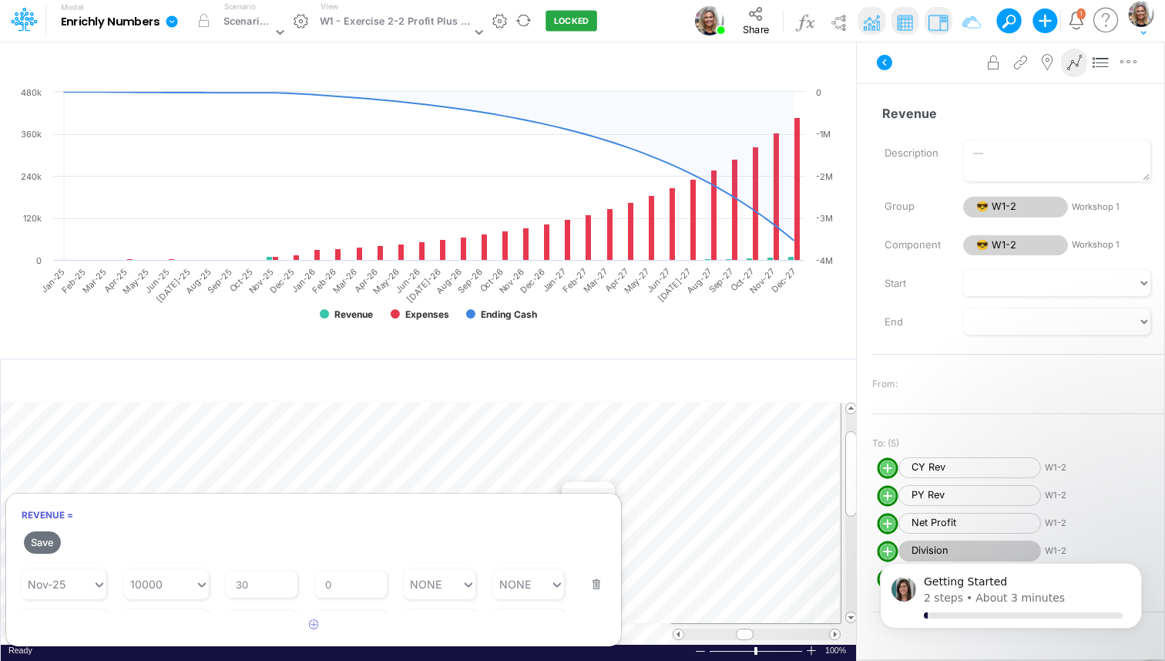
click at [349, 565] on article "Starting Period Jan-23 Starting Value 0 % Growth Rate 0 Repeats Every 1 Min Val…" at bounding box center [313, 587] width 615 height 50
click at [342, 581] on input "0" at bounding box center [351, 584] width 72 height 26
type input "1"
click at [52, 546] on button "Save" at bounding box center [42, 542] width 37 height 22
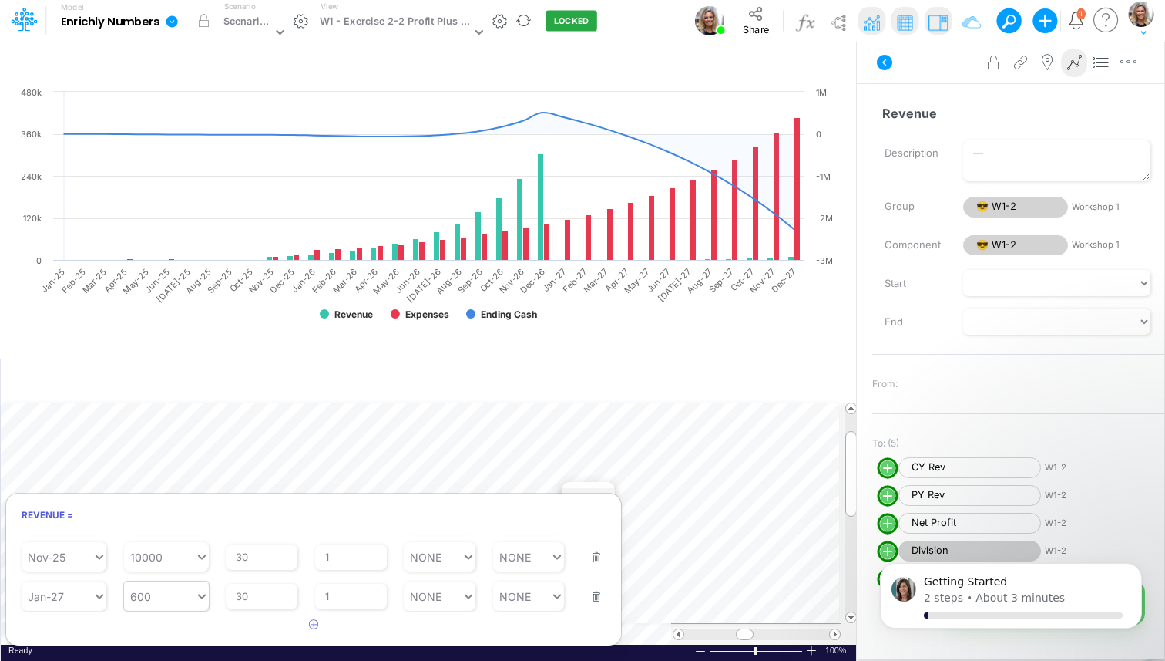
type input "600"
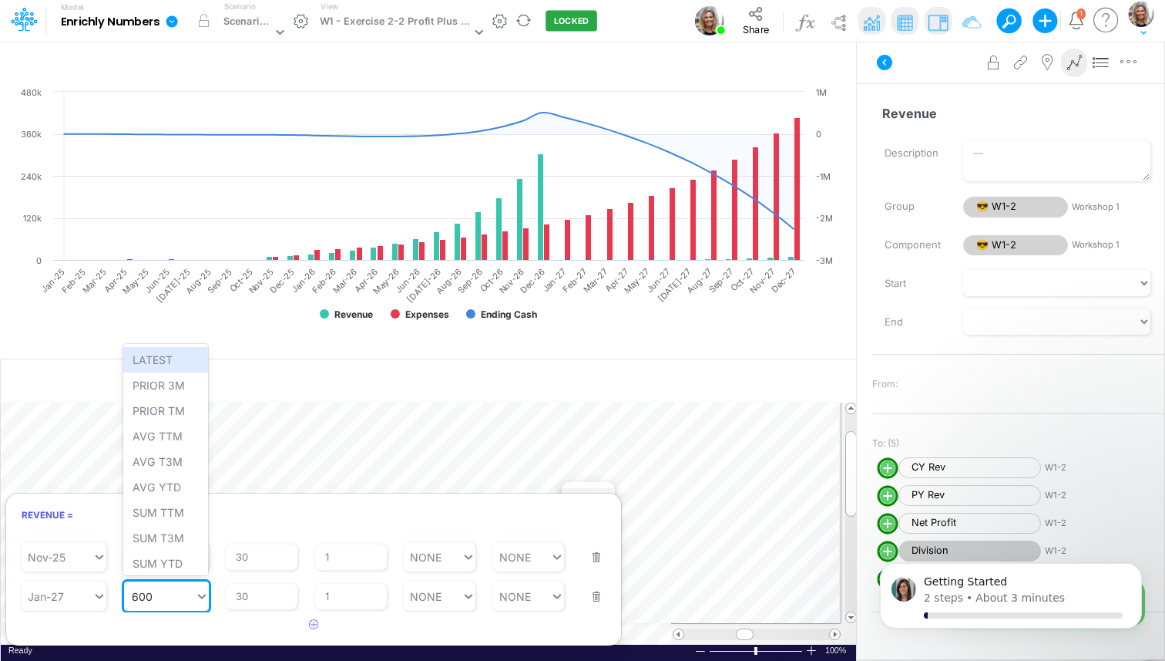
click at [167, 597] on div "600 600" at bounding box center [159, 596] width 71 height 22
click at [173, 356] on div "LATEST" at bounding box center [165, 359] width 85 height 25
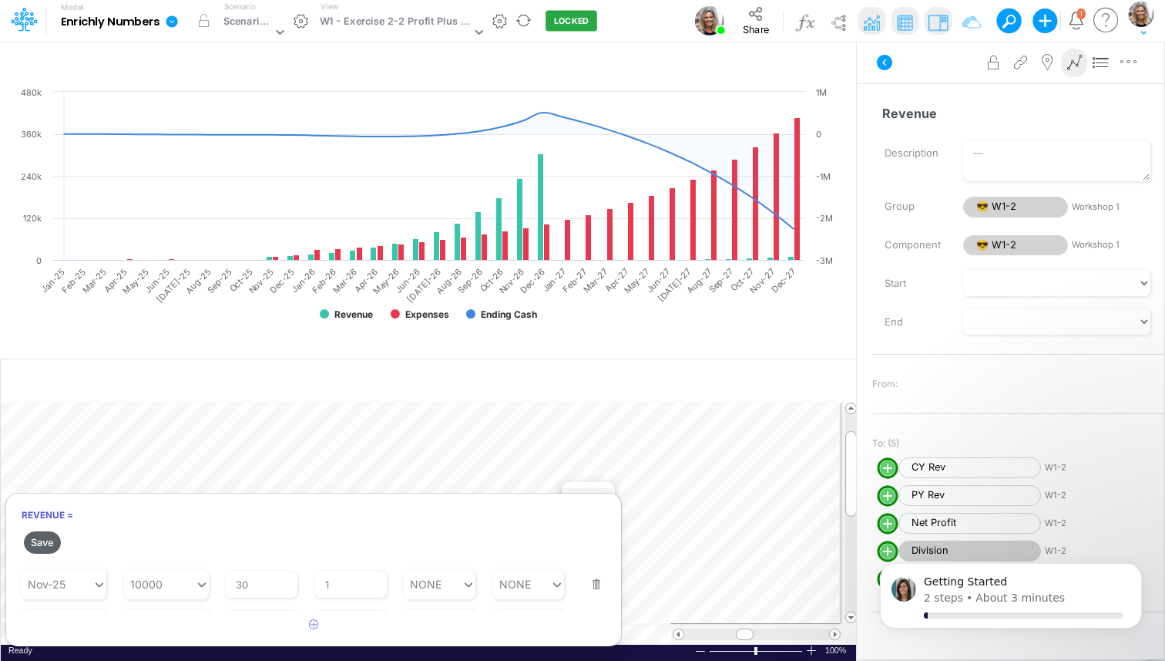
click at [52, 539] on button "Save" at bounding box center [42, 542] width 37 height 22
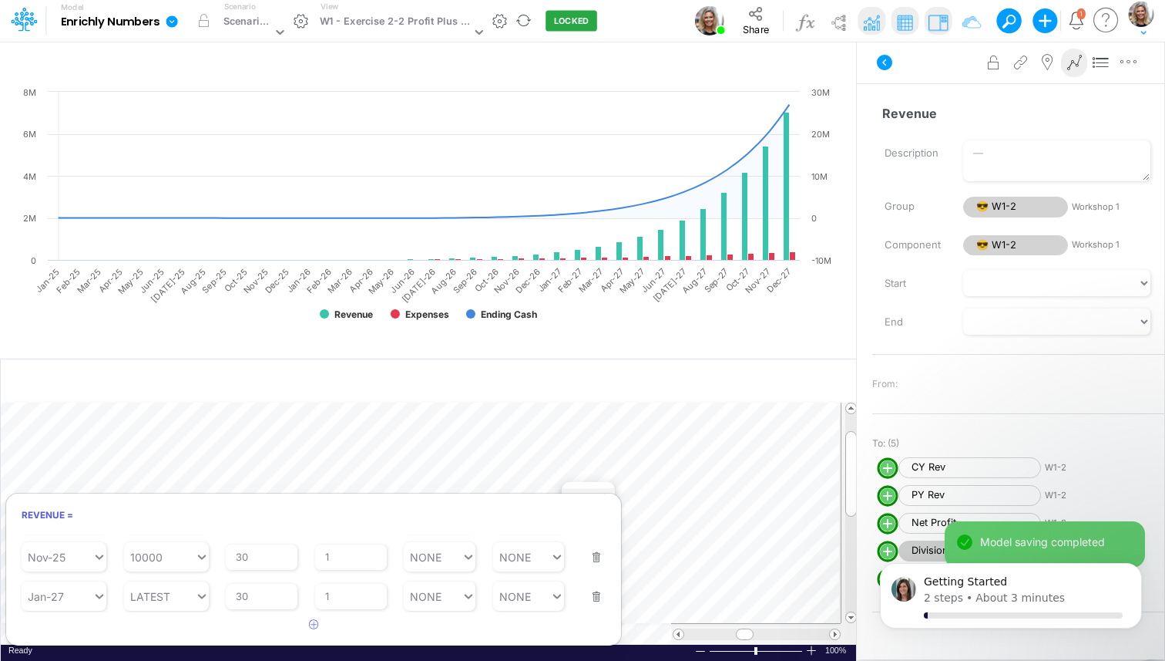
click at [927, 422] on div "To: (5) Positive. Active in all periods. CY Rev W1-2 Positive. Active in all pe…" at bounding box center [1019, 512] width 292 height 185
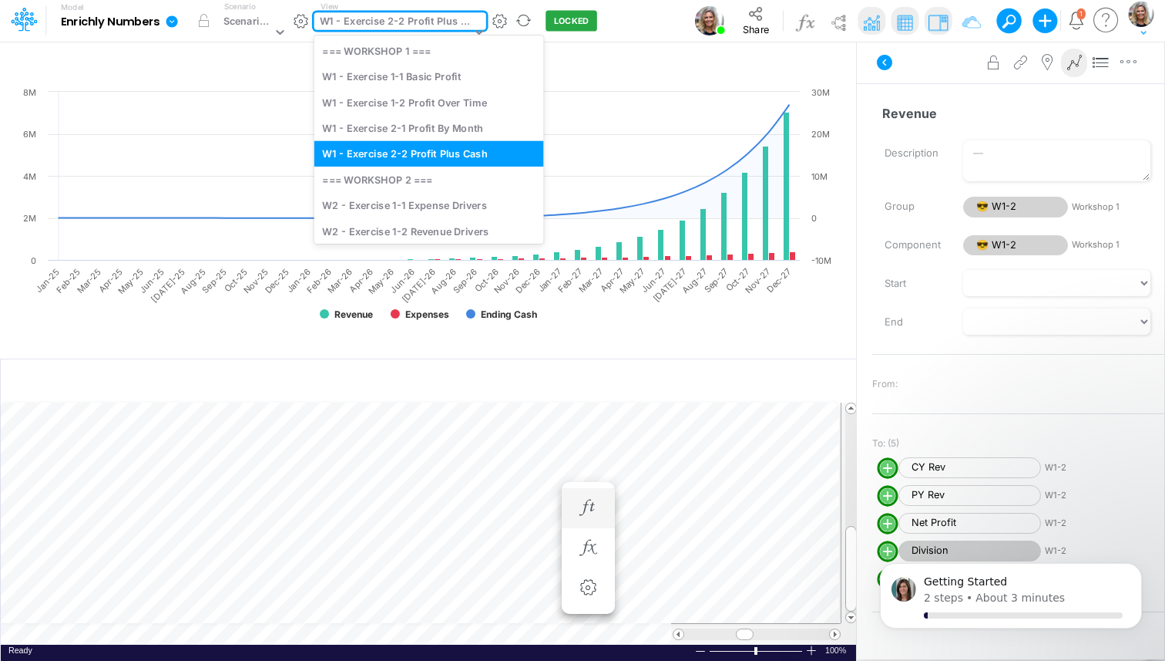
click at [394, 28] on div "W1 - Exercise 2-2 Profit Plus Cash" at bounding box center [395, 23] width 151 height 18
click at [422, 211] on div "W2 - Exercise 1-1 Expense Drivers" at bounding box center [429, 205] width 230 height 25
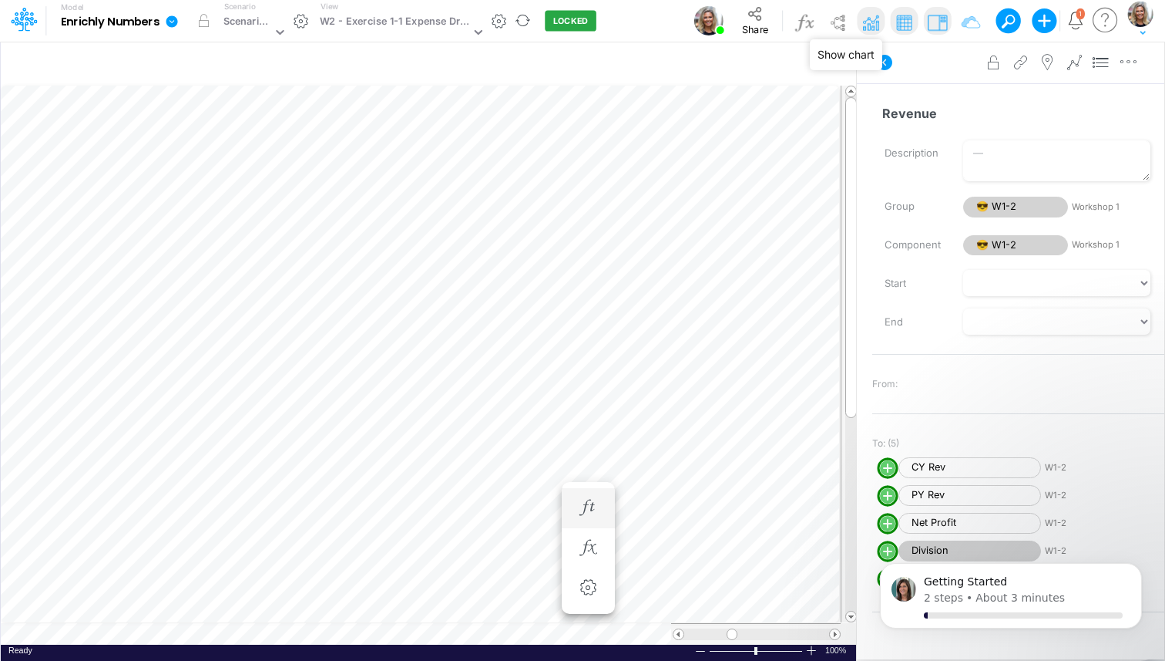
click at [879, 18] on img at bounding box center [871, 22] width 25 height 25
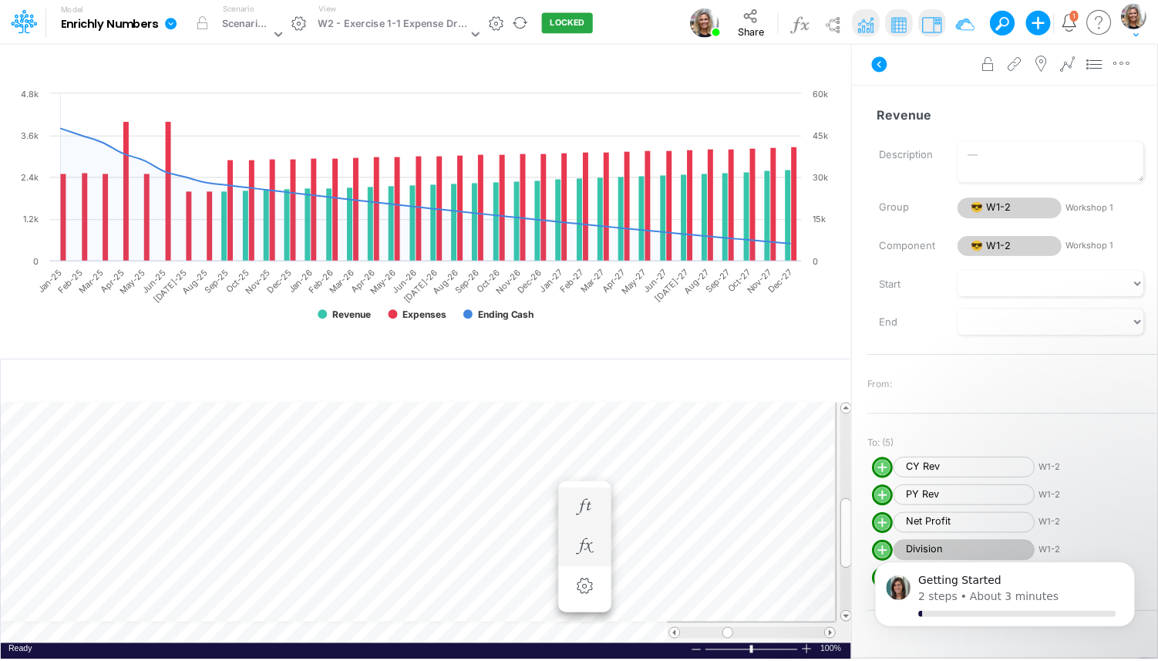
scroll to position [7, 1]
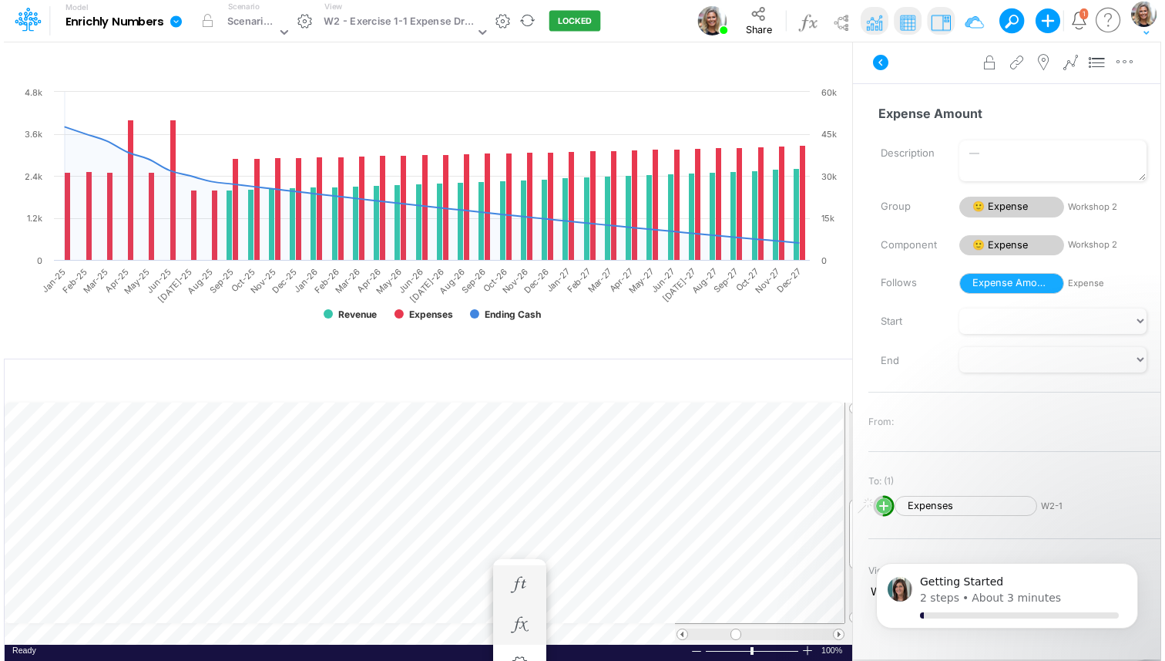
scroll to position [7, 1]
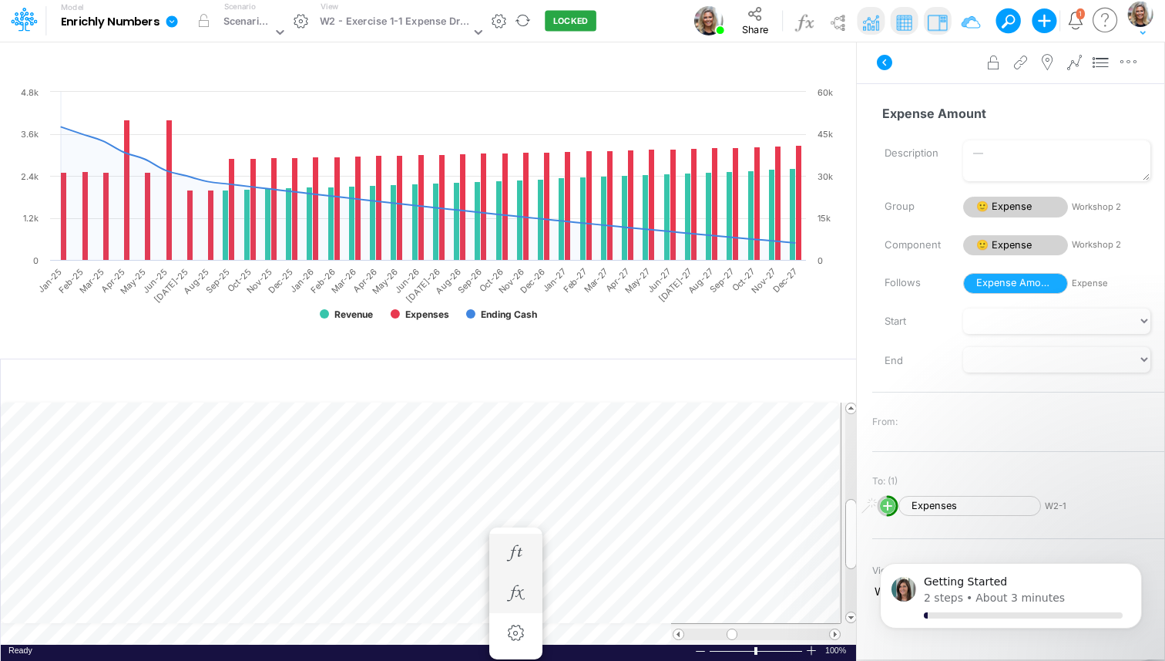
scroll to position [7, 1]
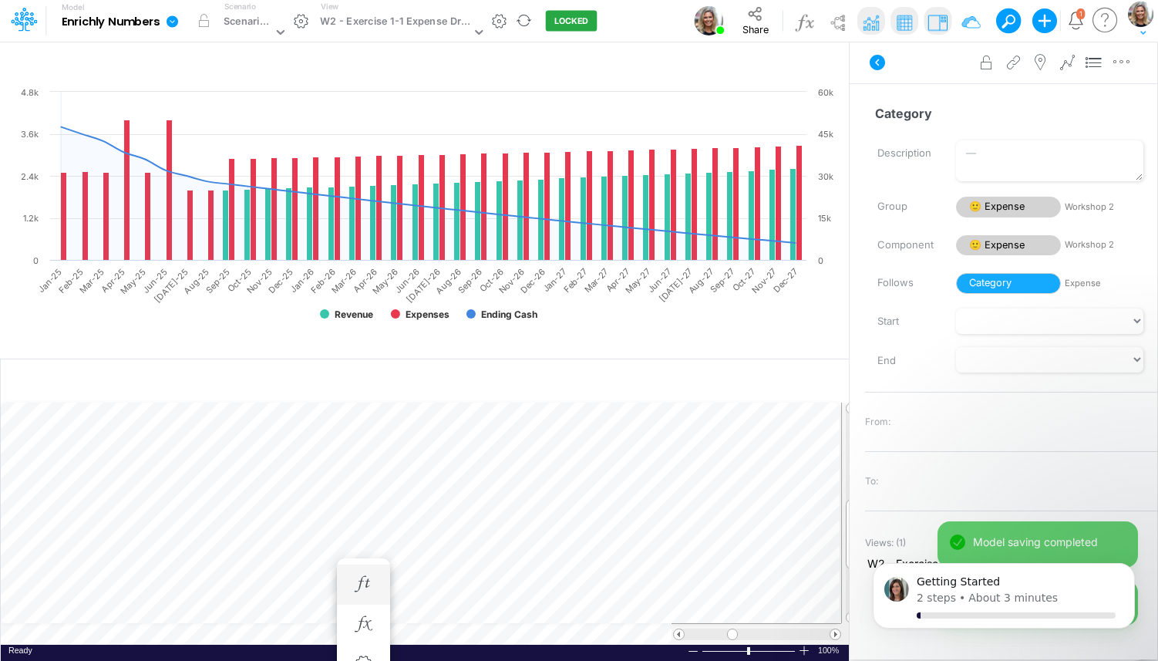
scroll to position [7, 1]
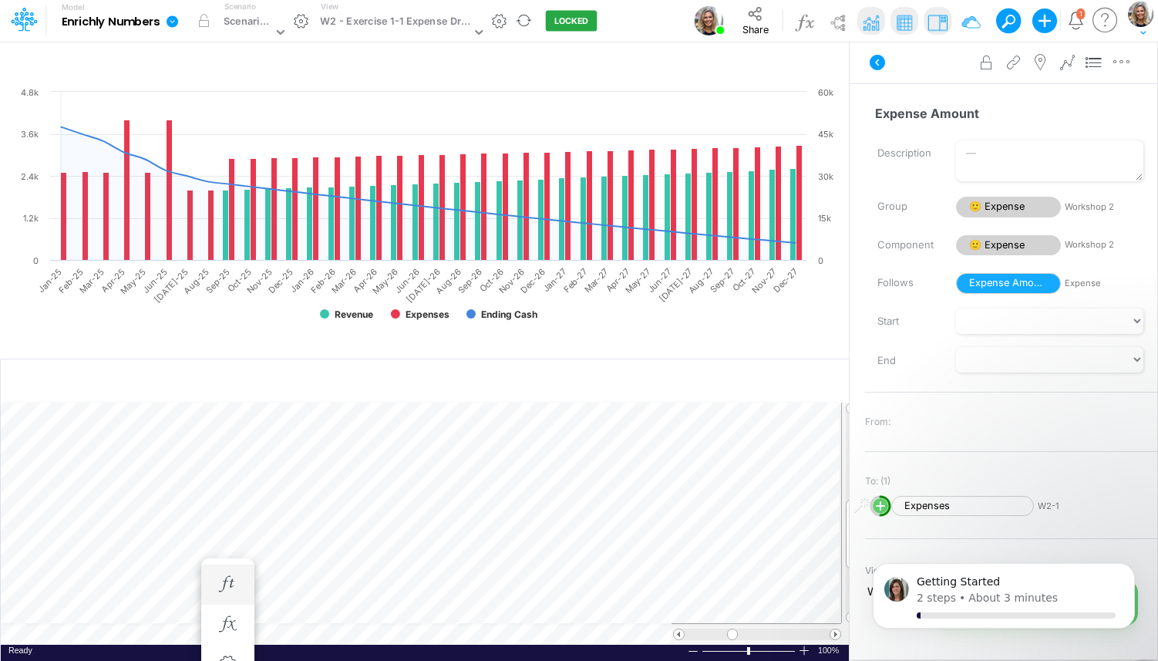
scroll to position [7, 1]
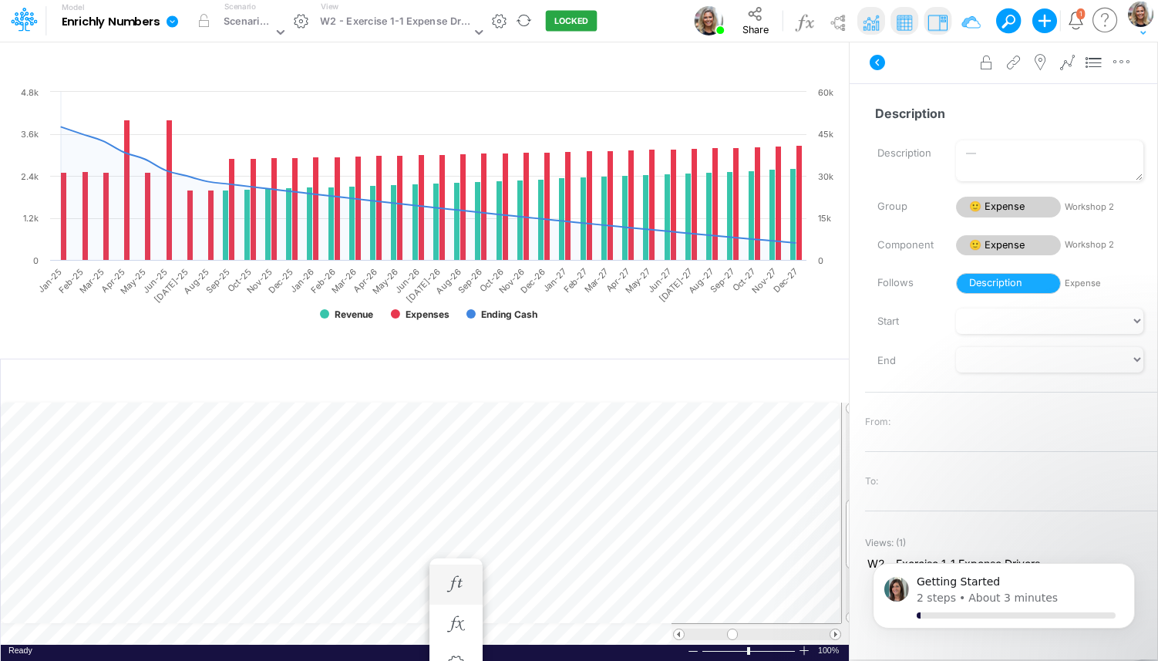
scroll to position [7, 1]
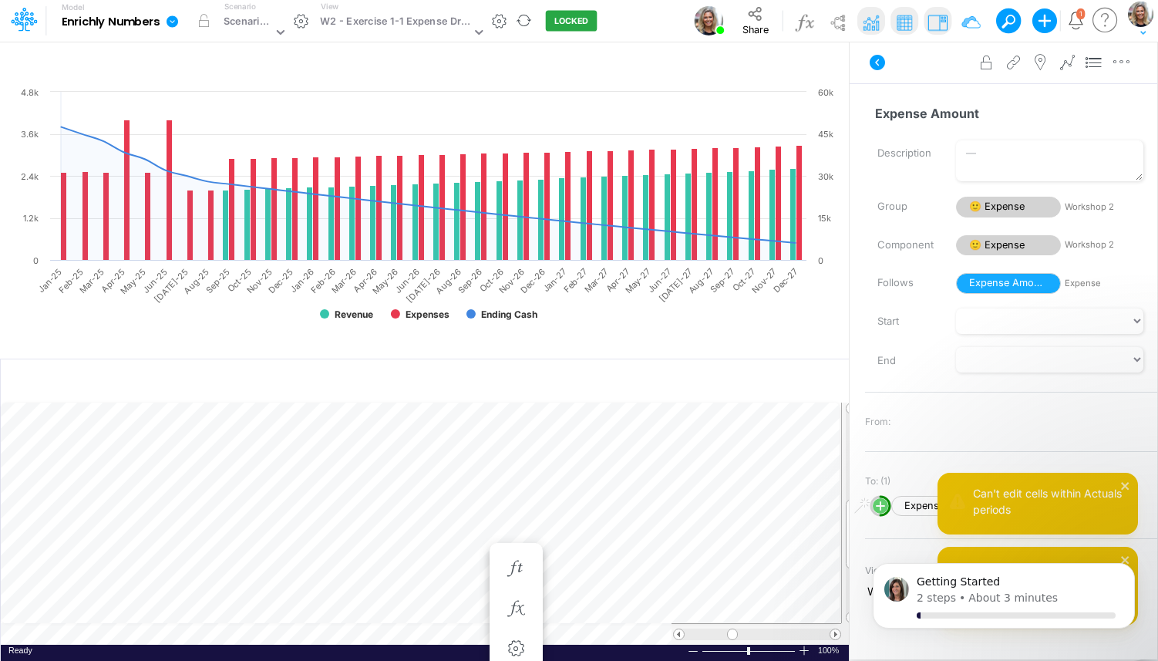
click at [559, 29] on button "LOCKED" at bounding box center [572, 21] width 52 height 21
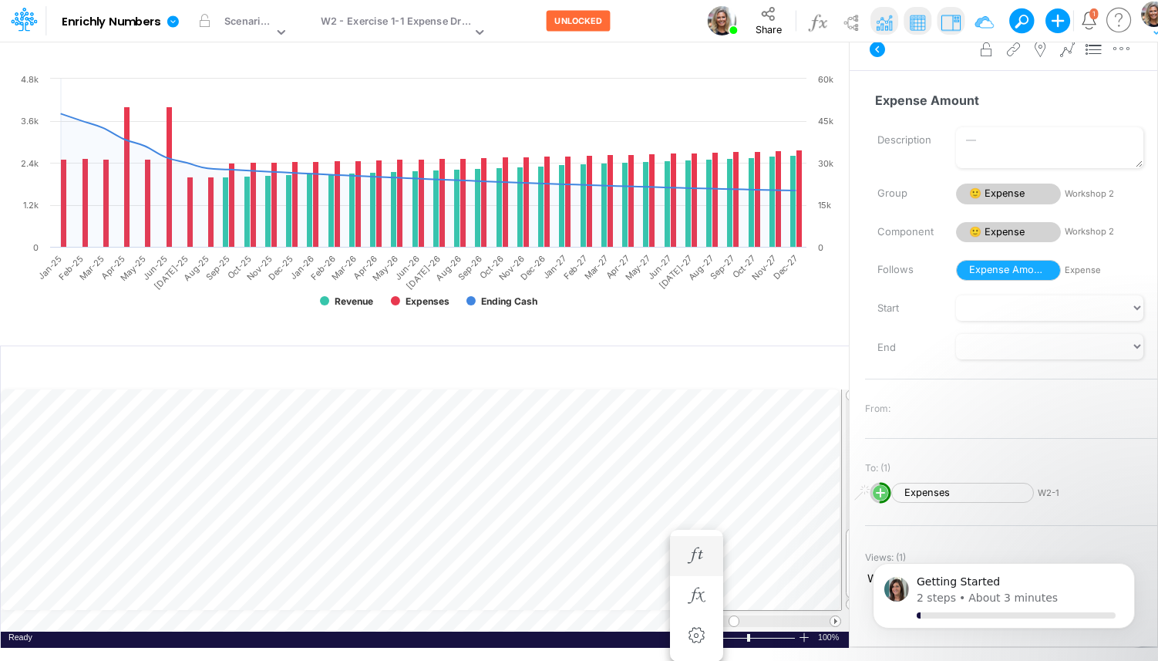
scroll to position [14, 0]
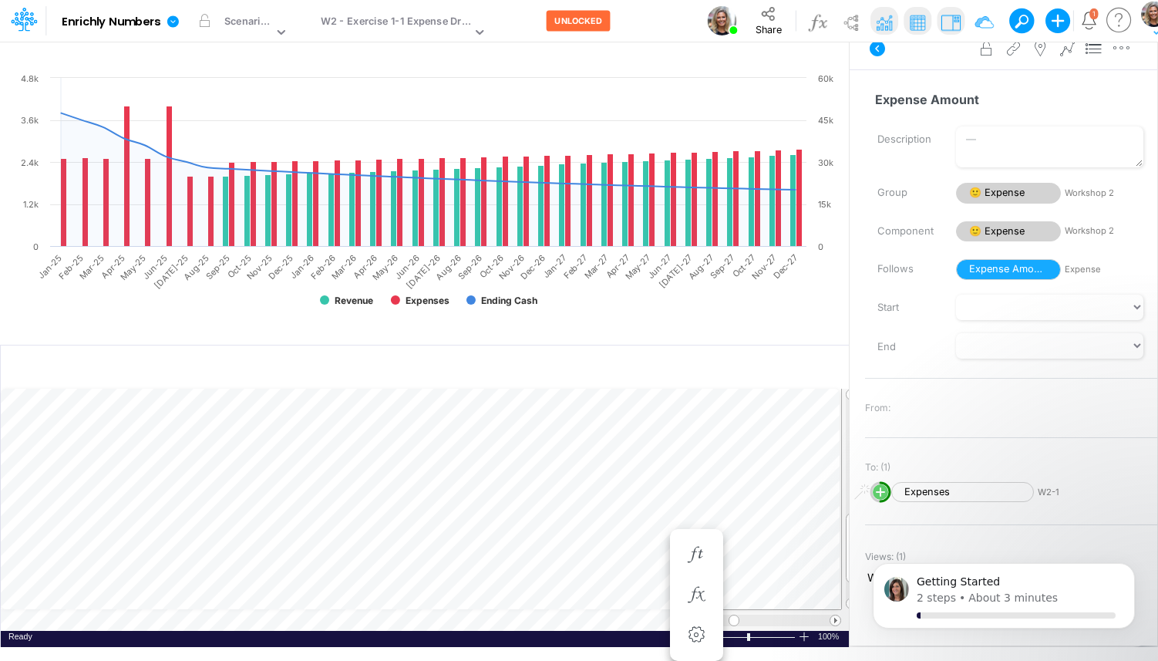
click at [1052, 30] on icon "button" at bounding box center [1057, 20] width 25 height 25
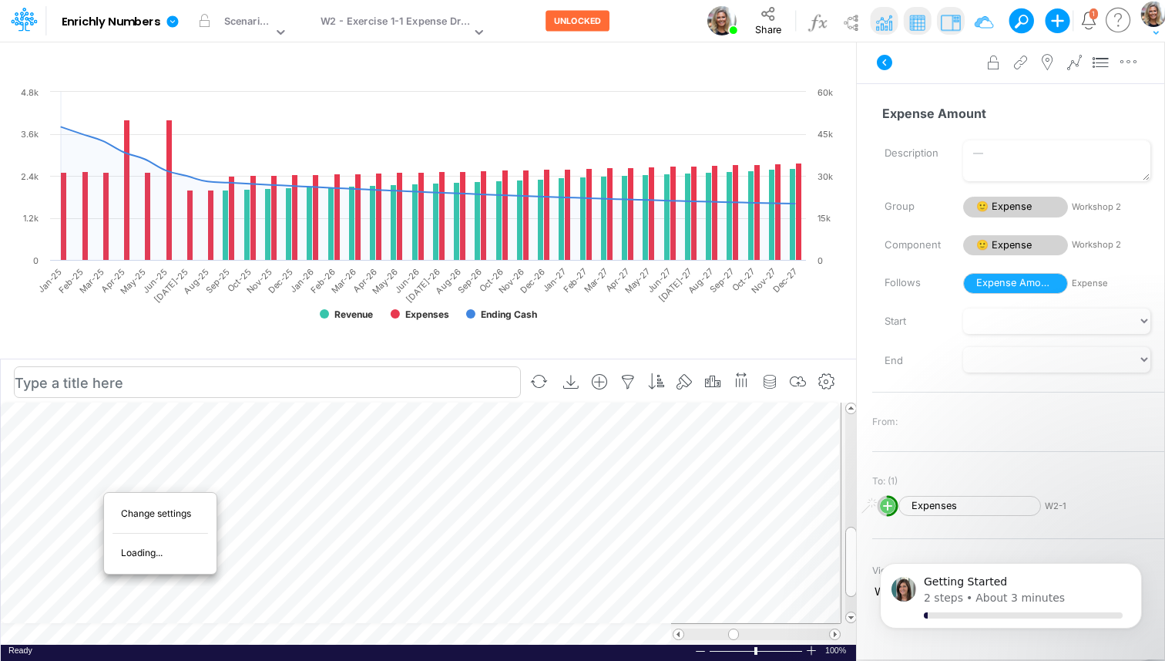
scroll to position [7, 1]
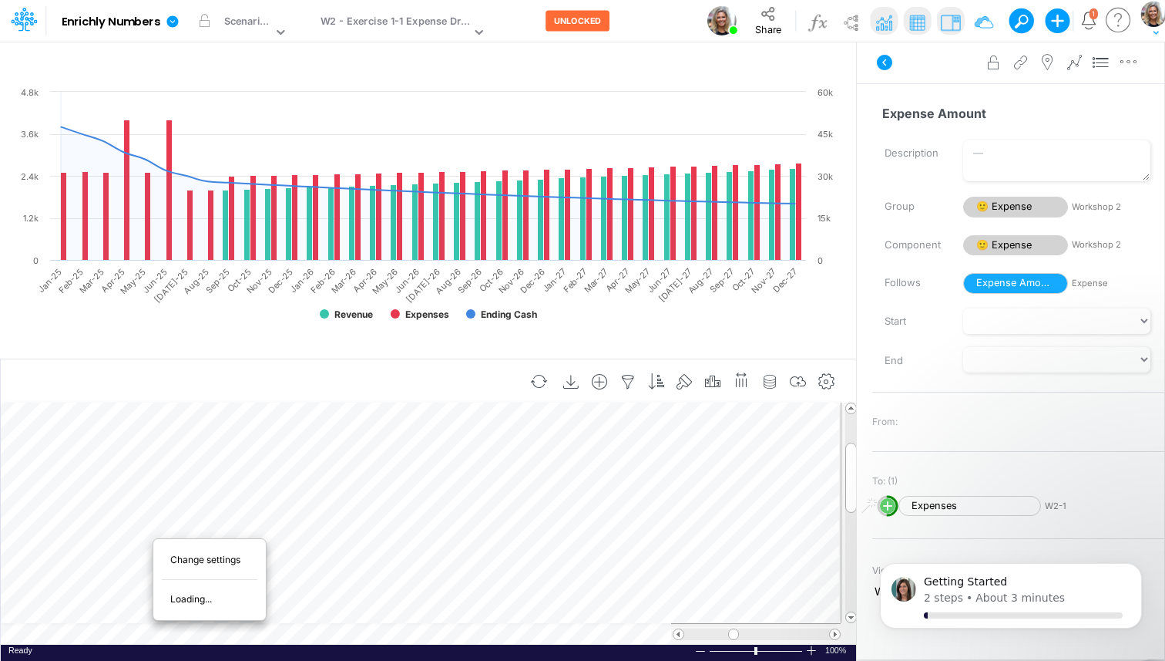
scroll to position [7, 1]
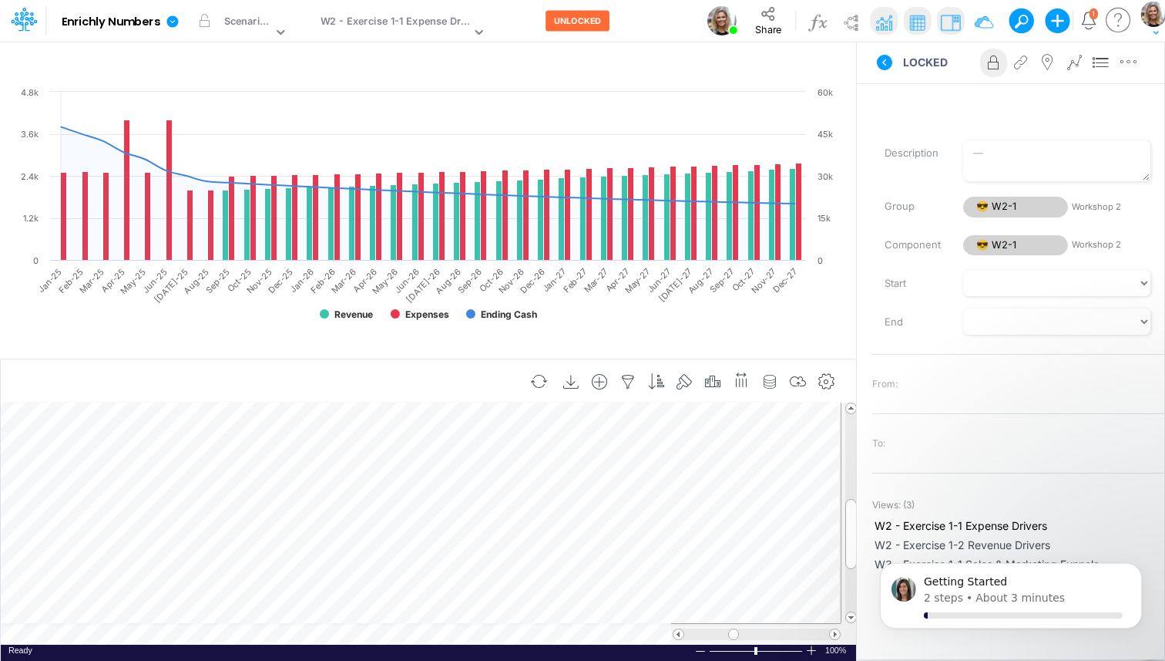
scroll to position [7, 1]
click at [604, 385] on icon "button" at bounding box center [599, 382] width 23 height 16
click at [503, 465] on li "Expense" at bounding box center [522, 472] width 180 height 18
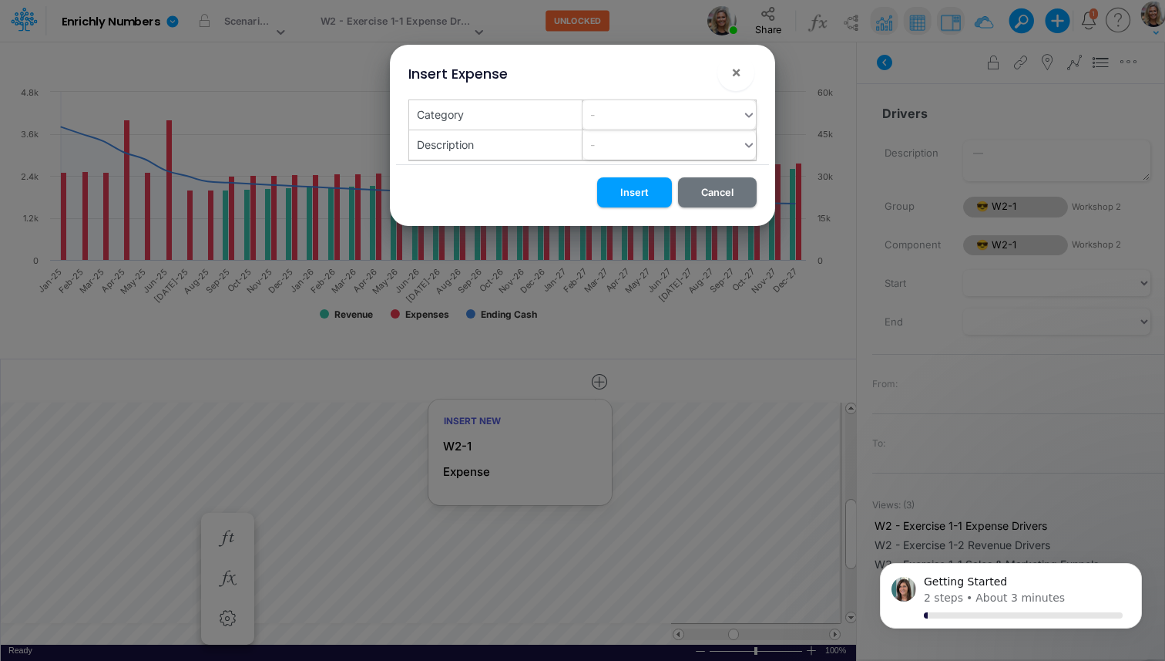
click at [614, 118] on div "-" at bounding box center [663, 114] width 160 height 25
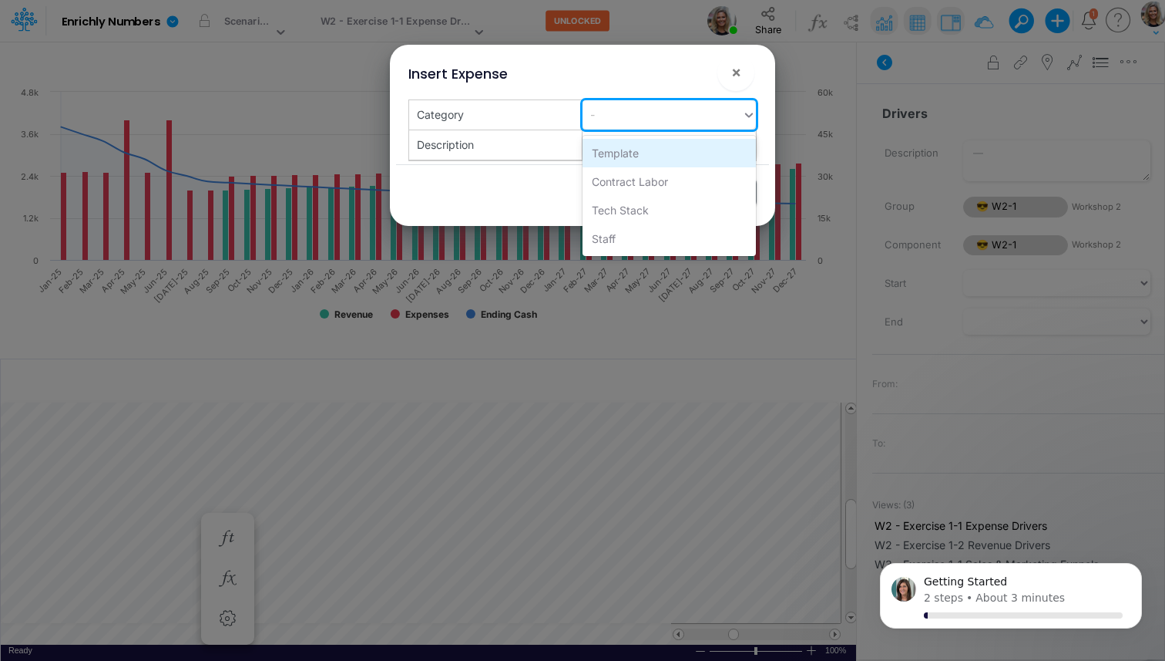
click at [648, 156] on div "Template" at bounding box center [669, 153] width 173 height 29
click at [655, 121] on div "Template" at bounding box center [649, 114] width 132 height 25
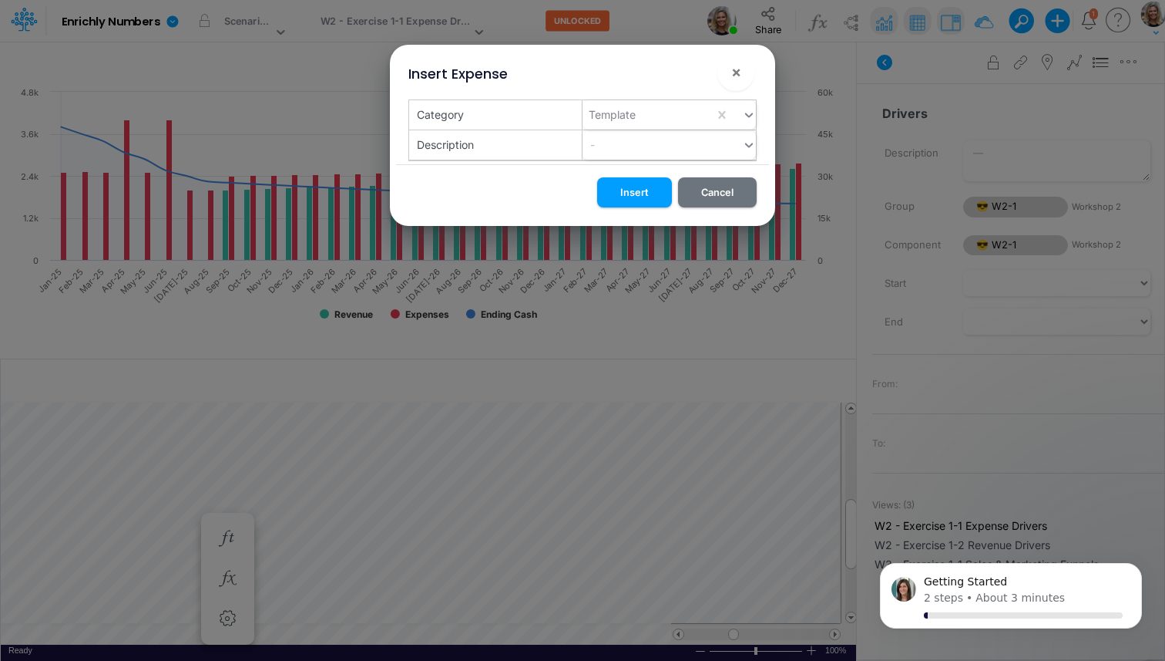
click at [526, 150] on div "Description" at bounding box center [495, 144] width 173 height 29
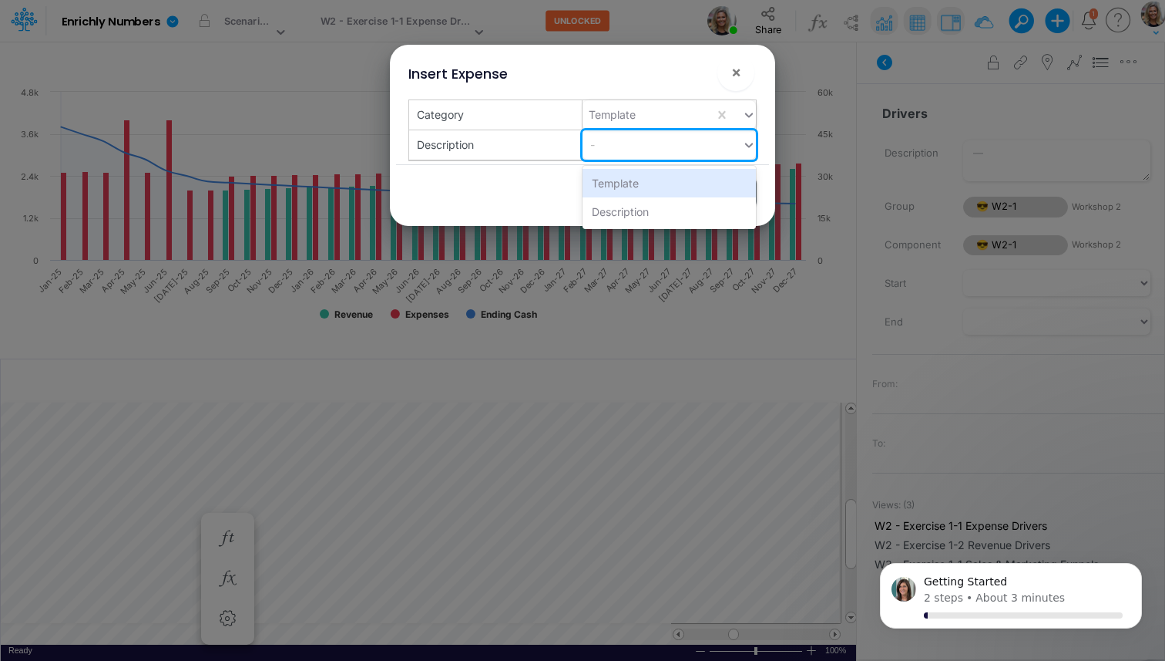
click at [591, 145] on div "-" at bounding box center [592, 144] width 5 height 16
click at [626, 212] on div "Description" at bounding box center [669, 211] width 173 height 29
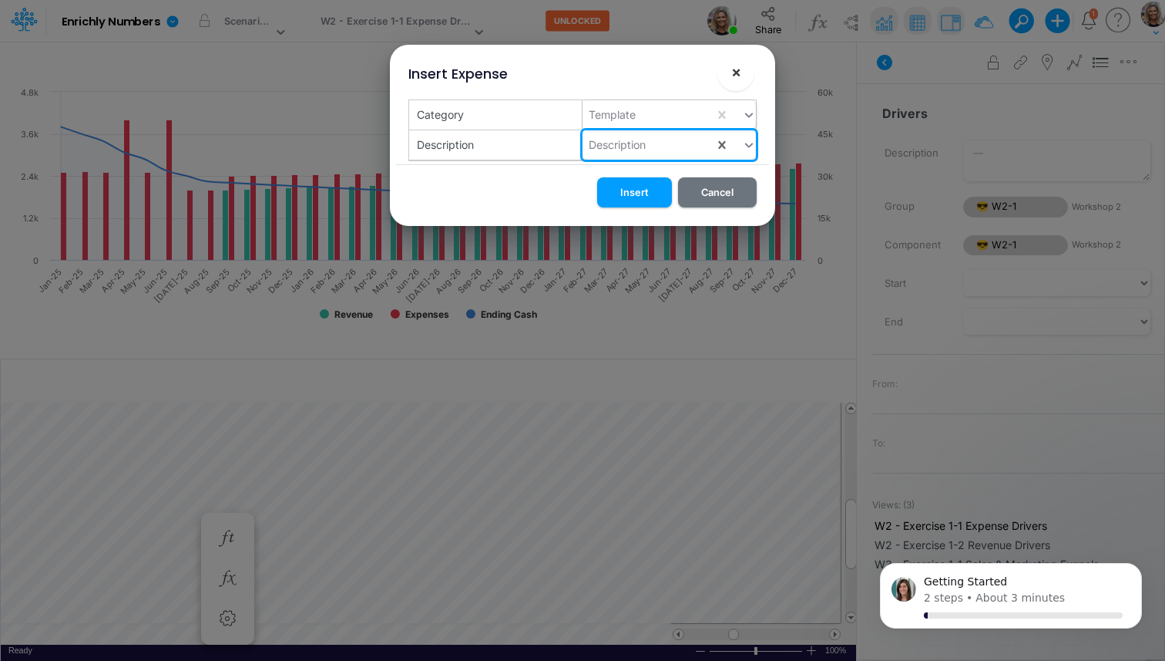
click at [741, 74] on span "×" at bounding box center [737, 71] width 10 height 18
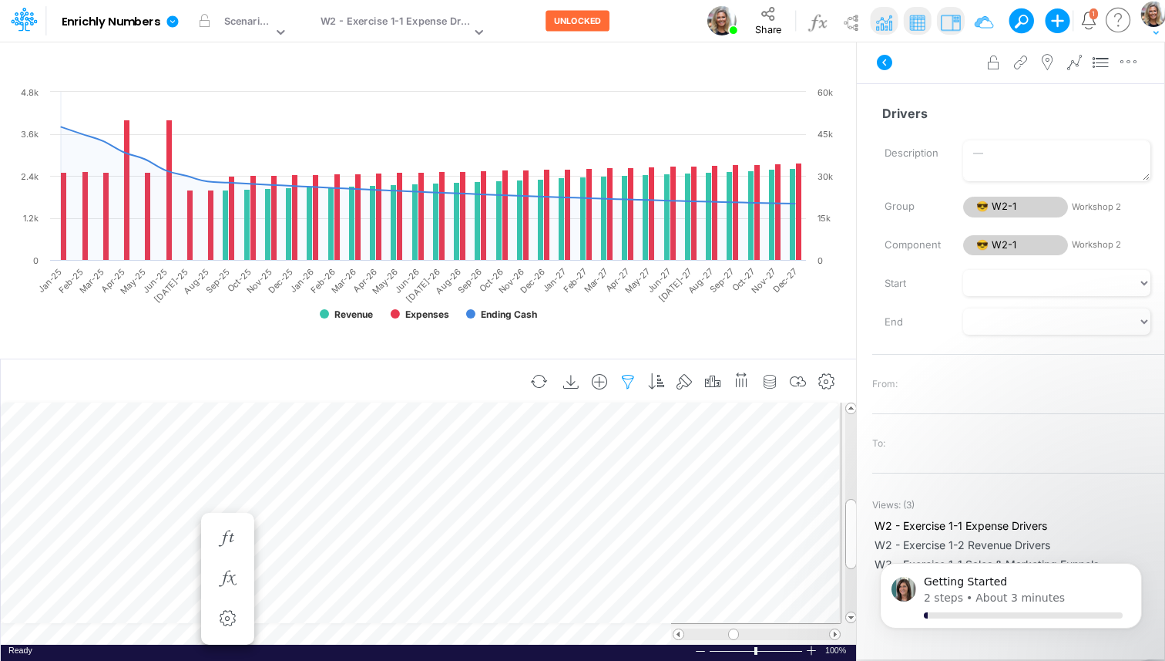
scroll to position [7, 1]
